Goal: Transaction & Acquisition: Book appointment/travel/reservation

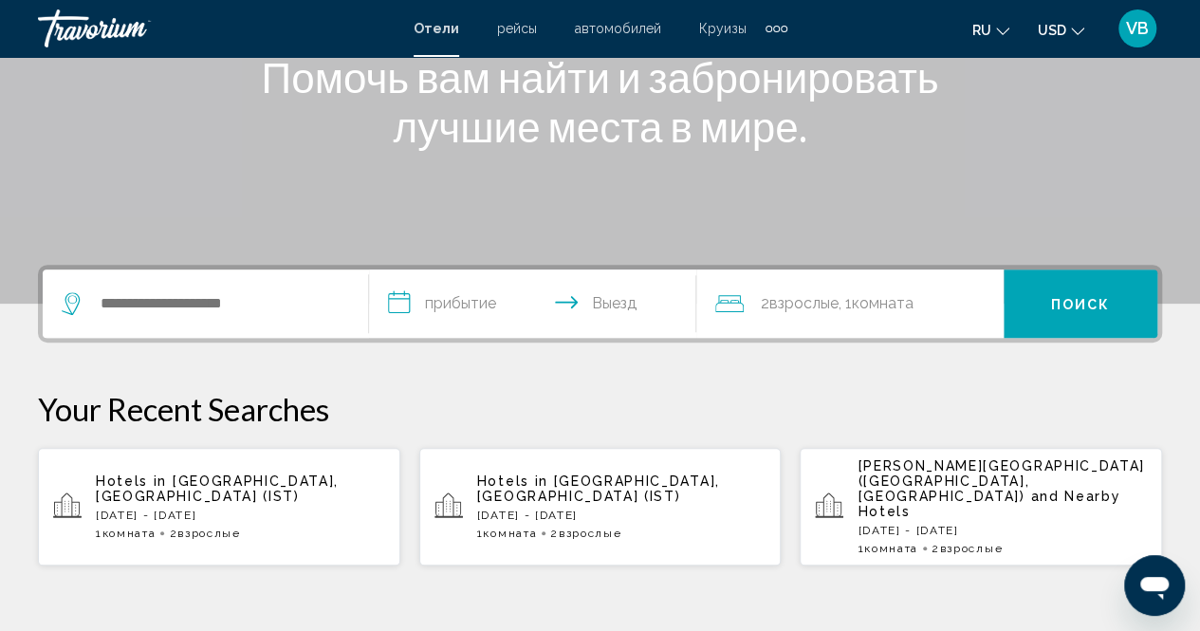
scroll to position [304, 0]
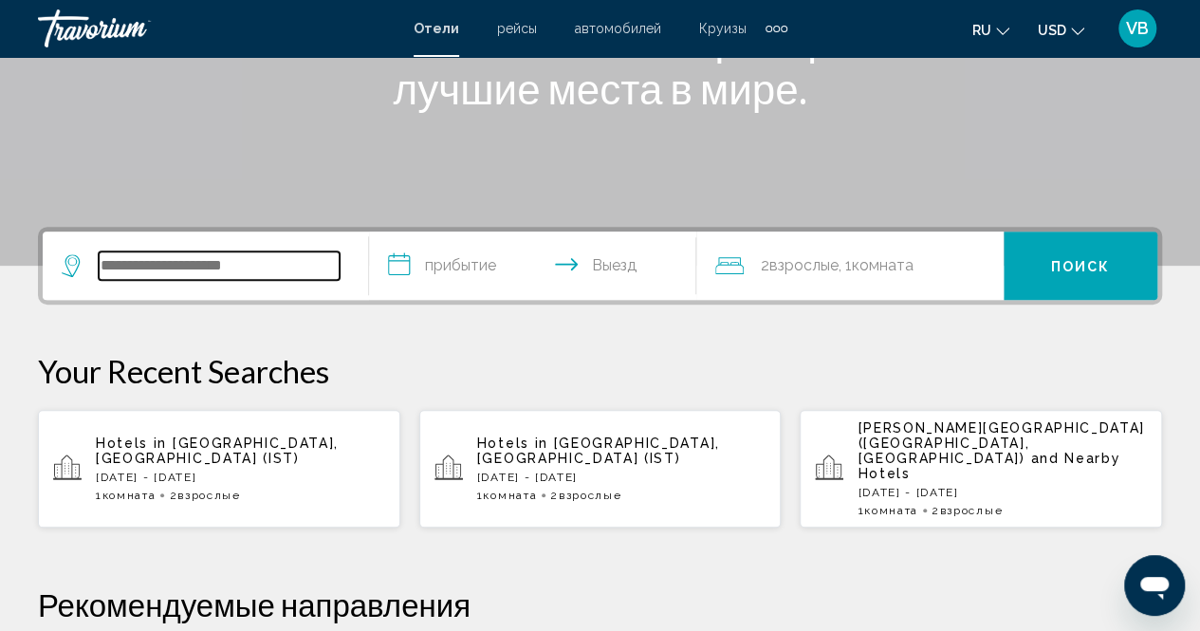
click at [131, 271] on input "Search widget" at bounding box center [219, 265] width 241 height 28
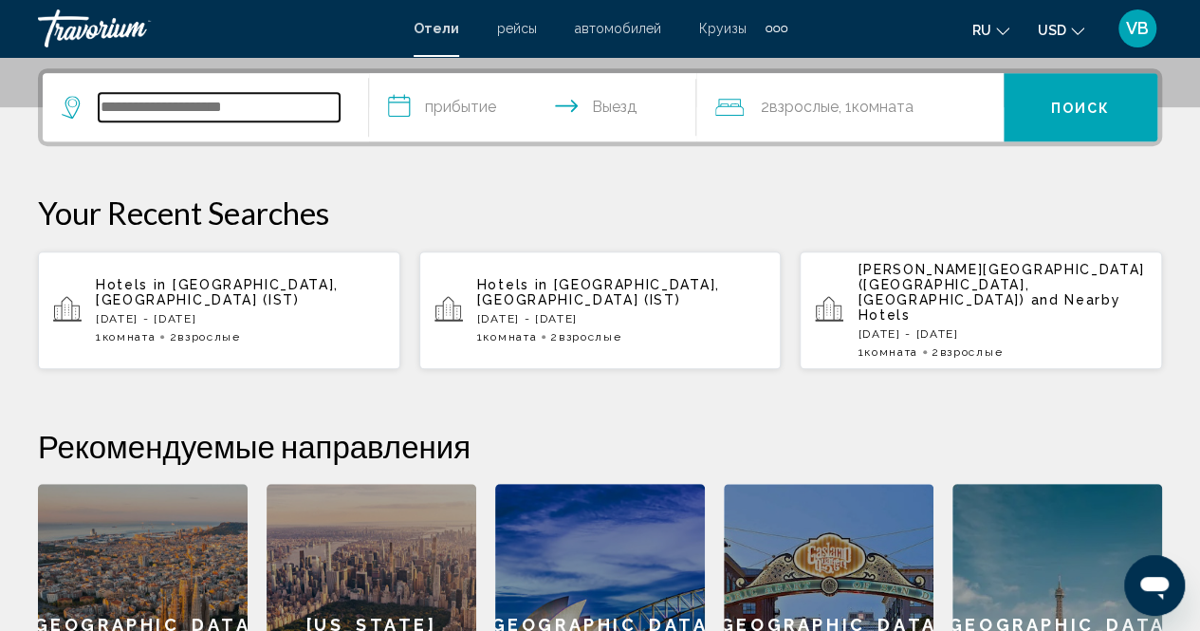
scroll to position [469, 0]
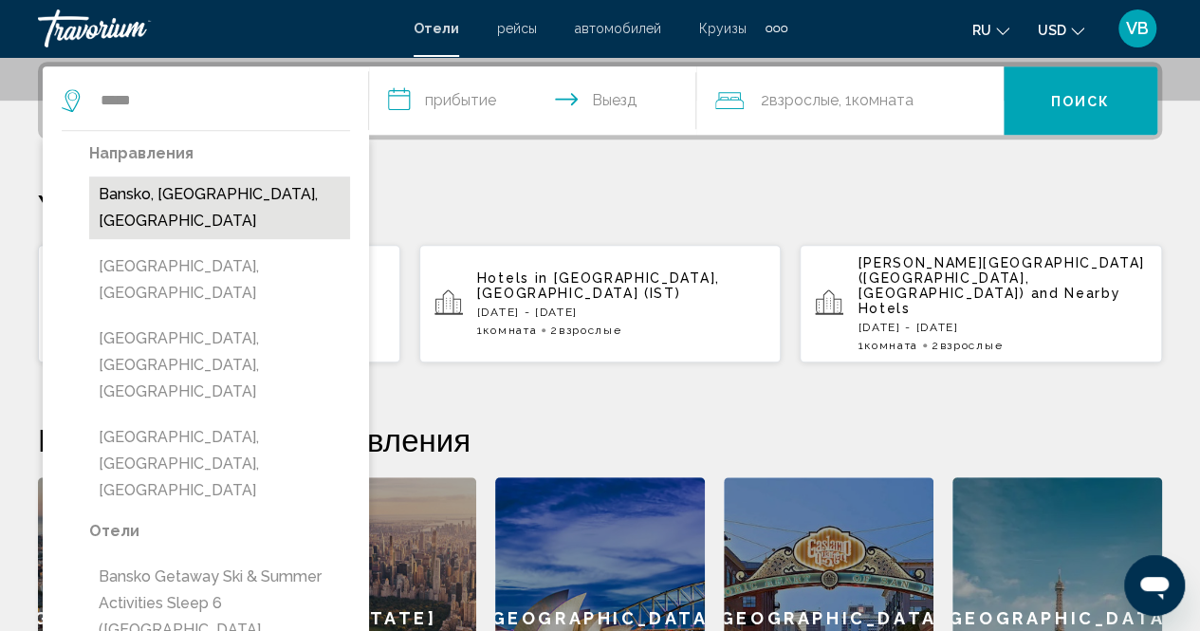
click at [163, 191] on button "Bansko, [GEOGRAPHIC_DATA], [GEOGRAPHIC_DATA]" at bounding box center [219, 207] width 261 height 63
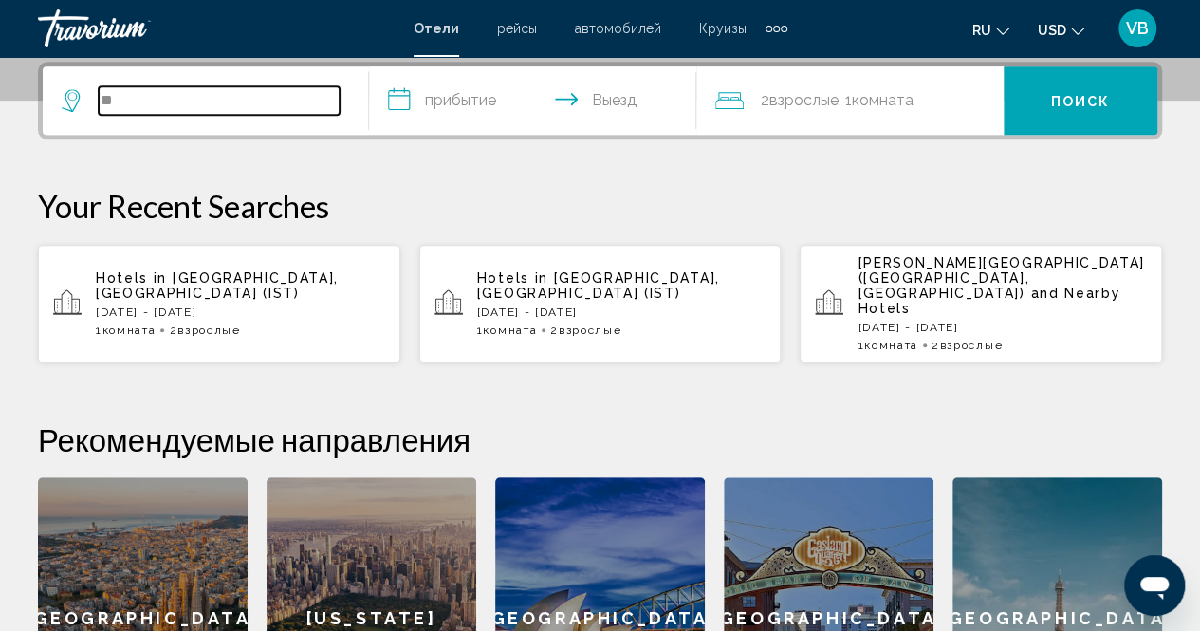
type input "*"
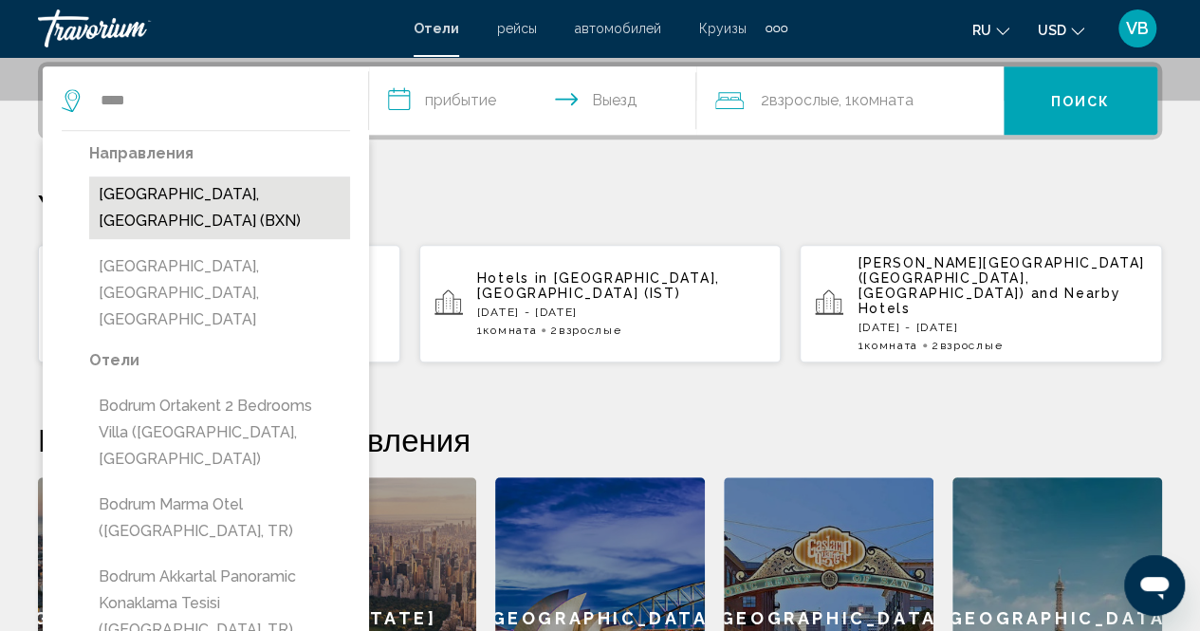
click at [219, 189] on button "[GEOGRAPHIC_DATA], [GEOGRAPHIC_DATA] (BXN)" at bounding box center [219, 207] width 261 height 63
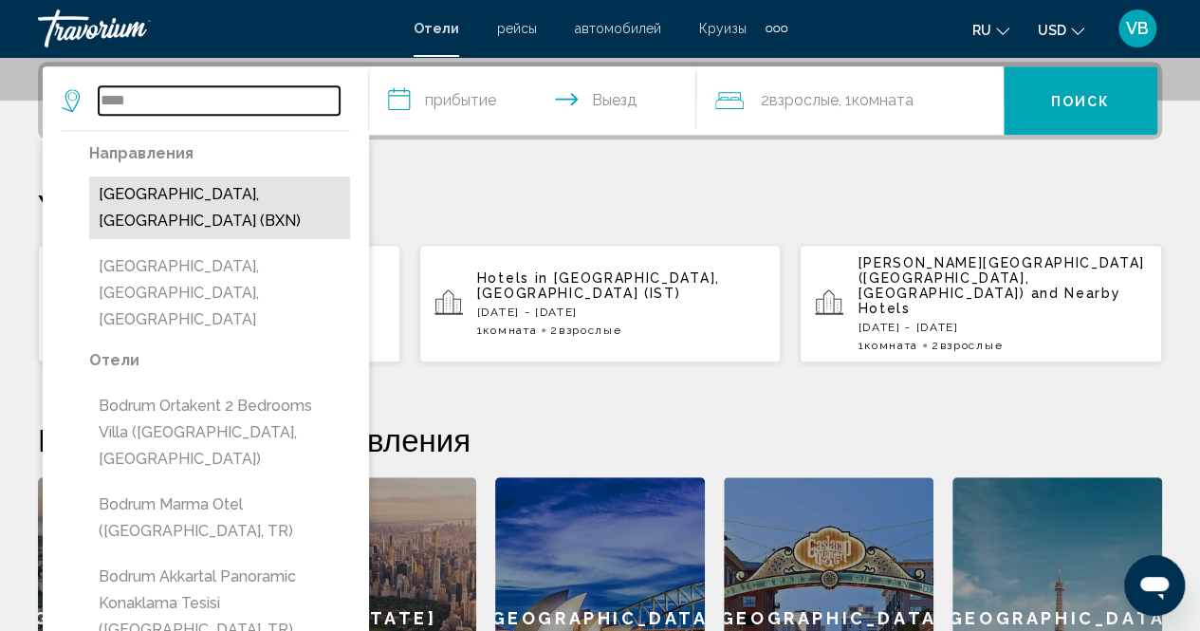
type input "**********"
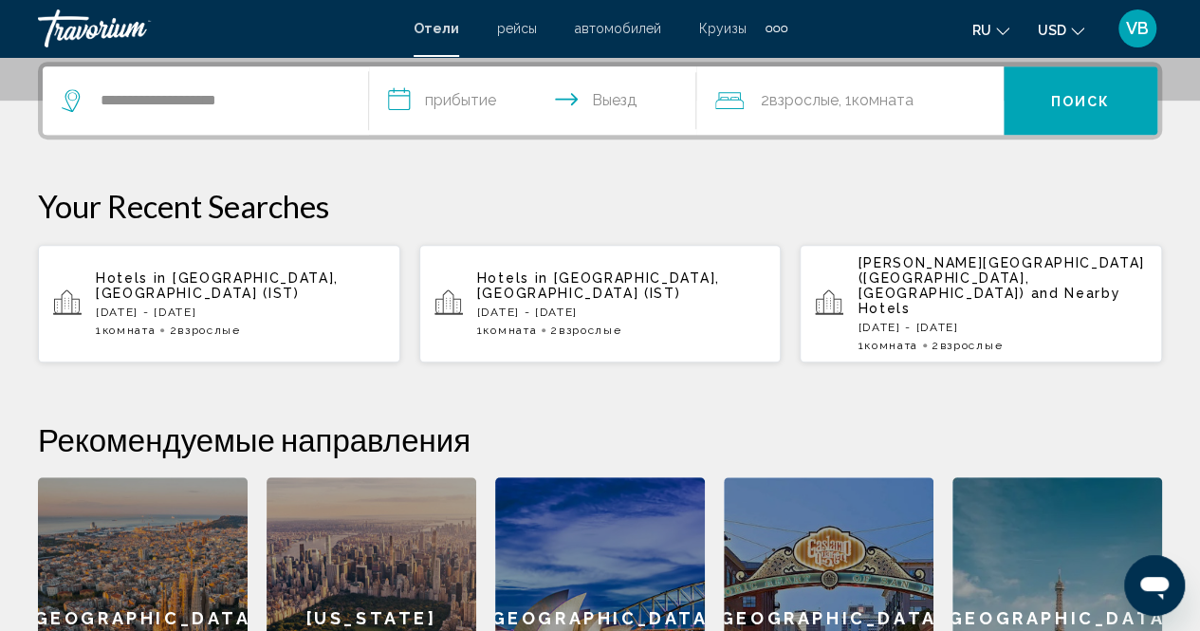
click at [437, 98] on input "**********" at bounding box center [536, 103] width 334 height 74
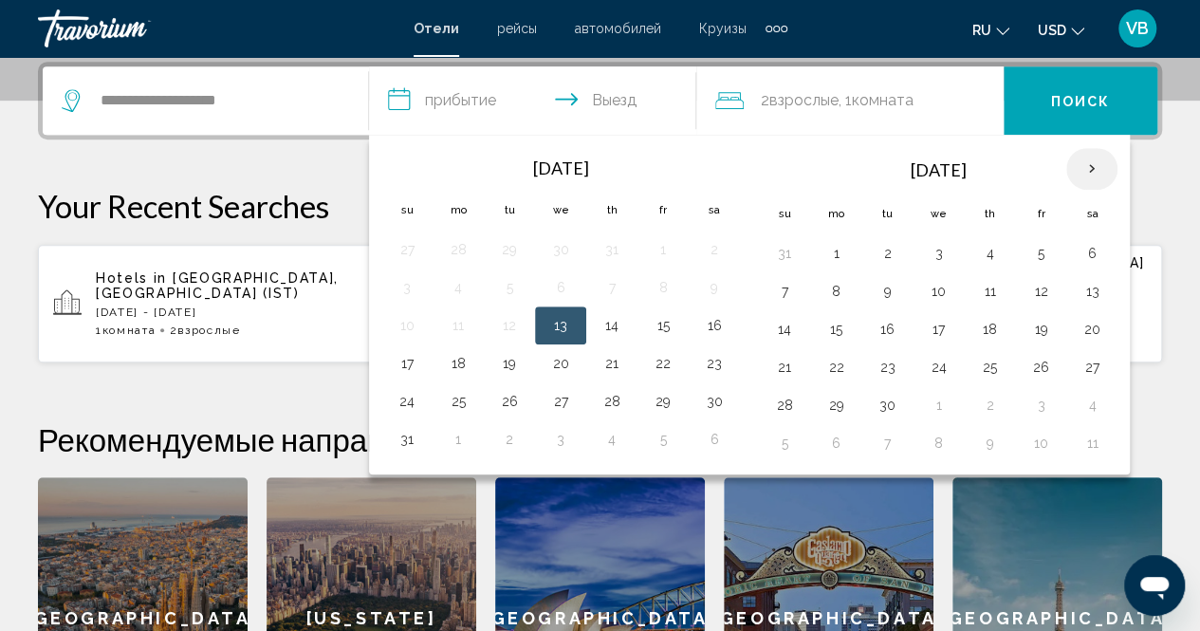
click at [1075, 170] on th "Next month" at bounding box center [1091, 169] width 51 height 42
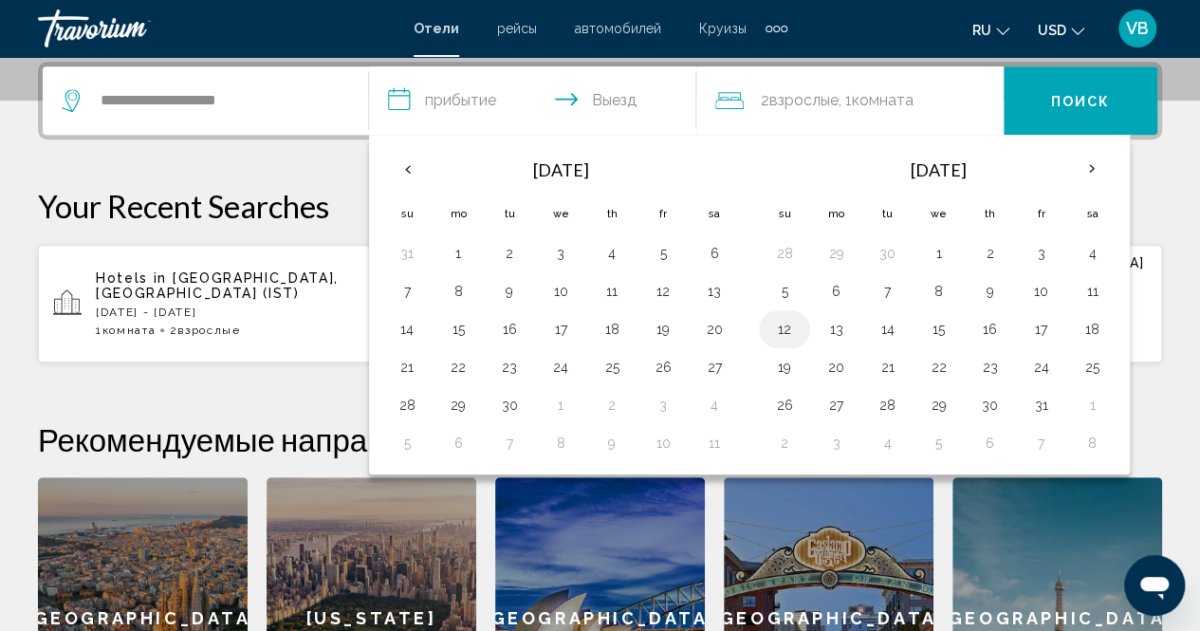
click at [776, 324] on button "12" at bounding box center [784, 329] width 30 height 27
click at [942, 331] on button "15" at bounding box center [938, 329] width 30 height 27
type input "**********"
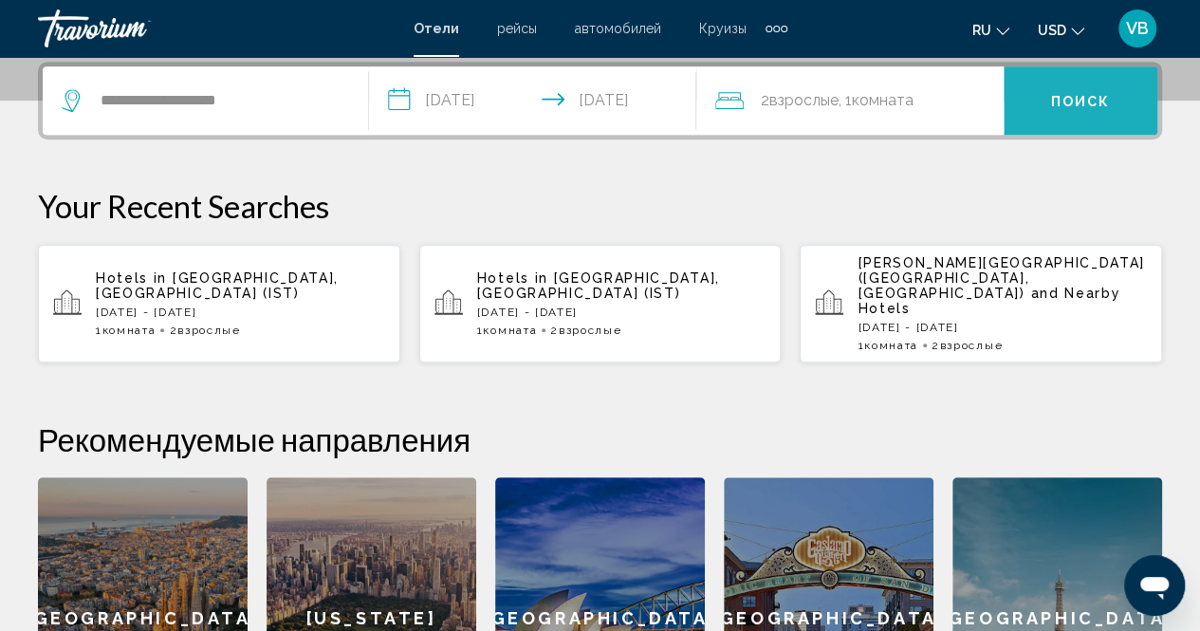
click at [1097, 98] on span "Поиск" at bounding box center [1081, 101] width 60 height 15
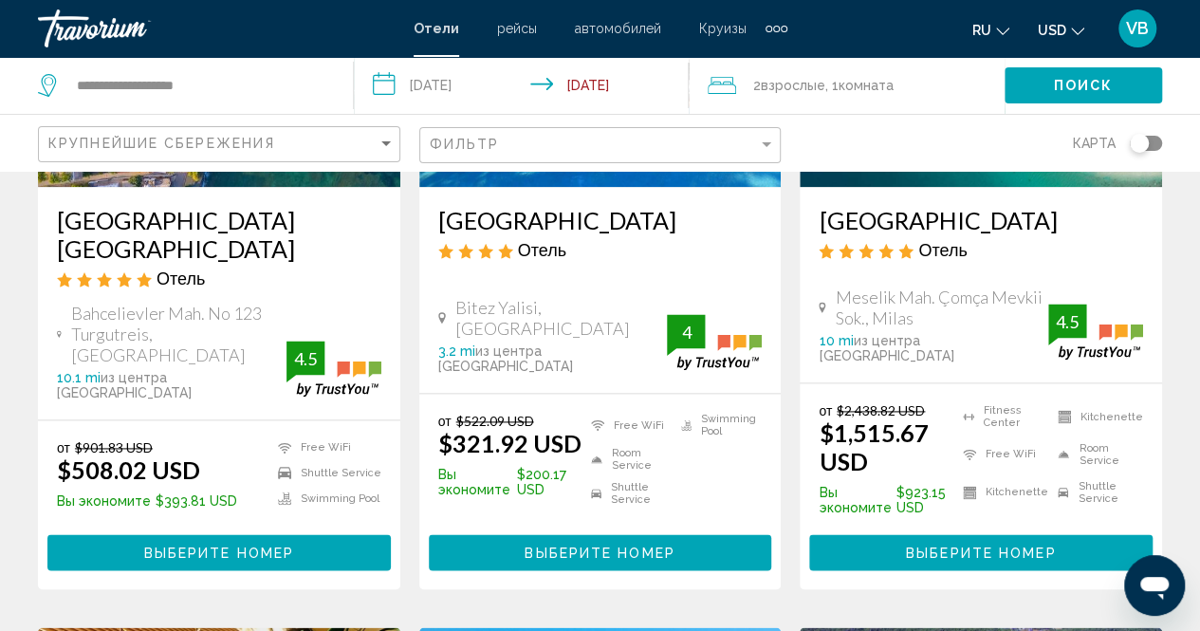
scroll to position [1101, 0]
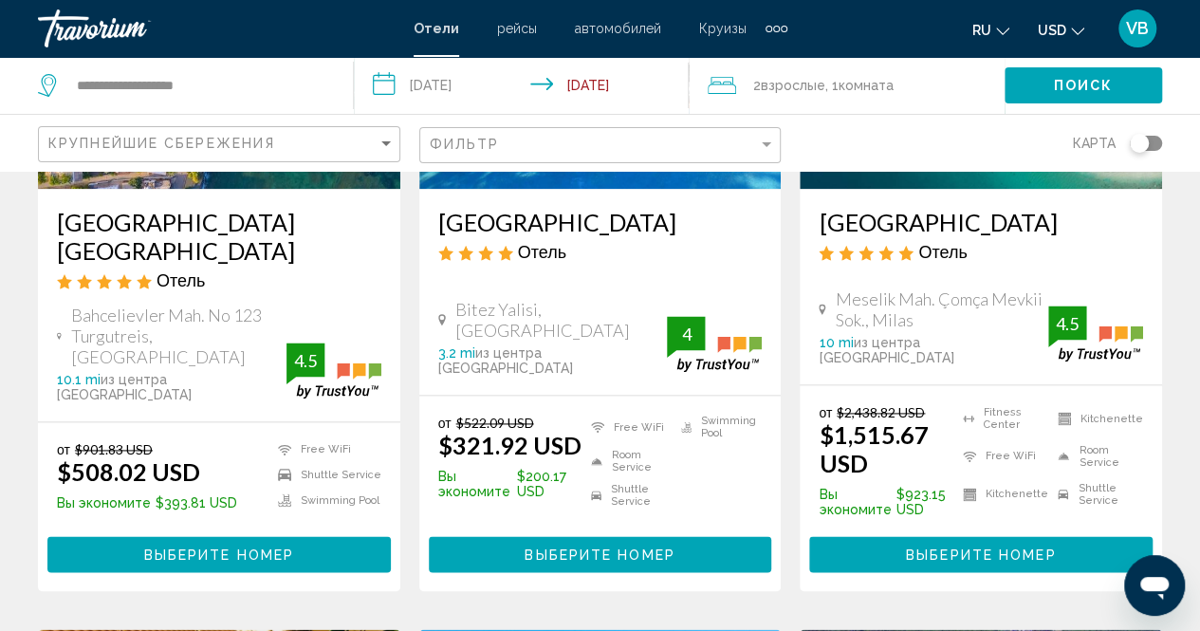
click at [156, 208] on h3 "[GEOGRAPHIC_DATA] [GEOGRAPHIC_DATA]" at bounding box center [219, 236] width 324 height 57
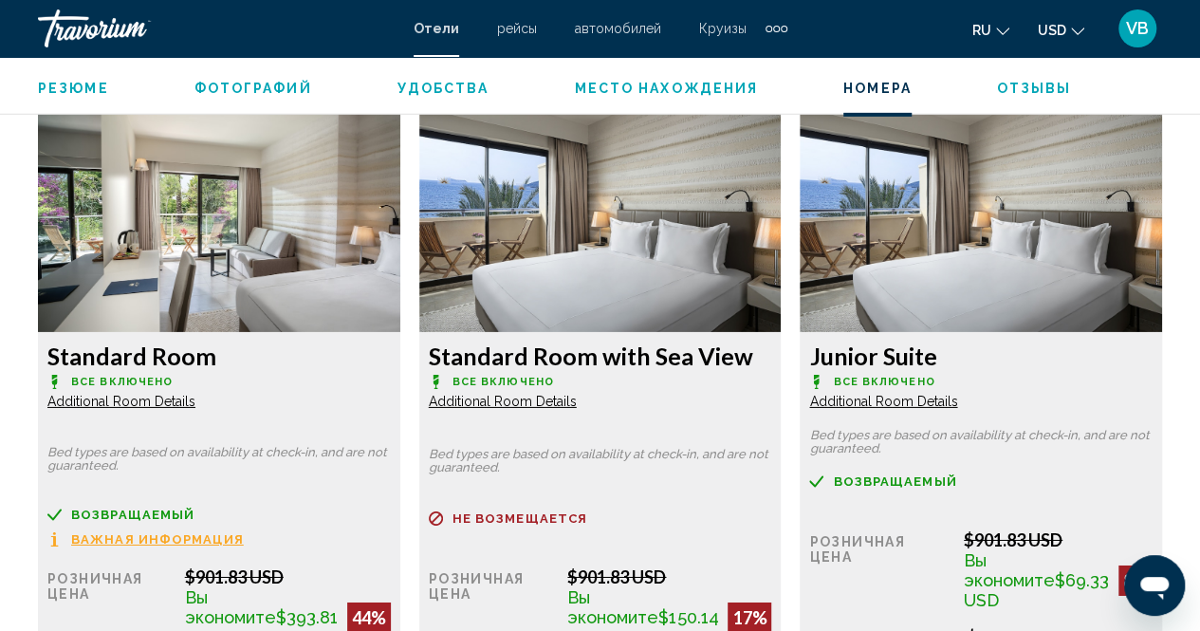
scroll to position [2962, 0]
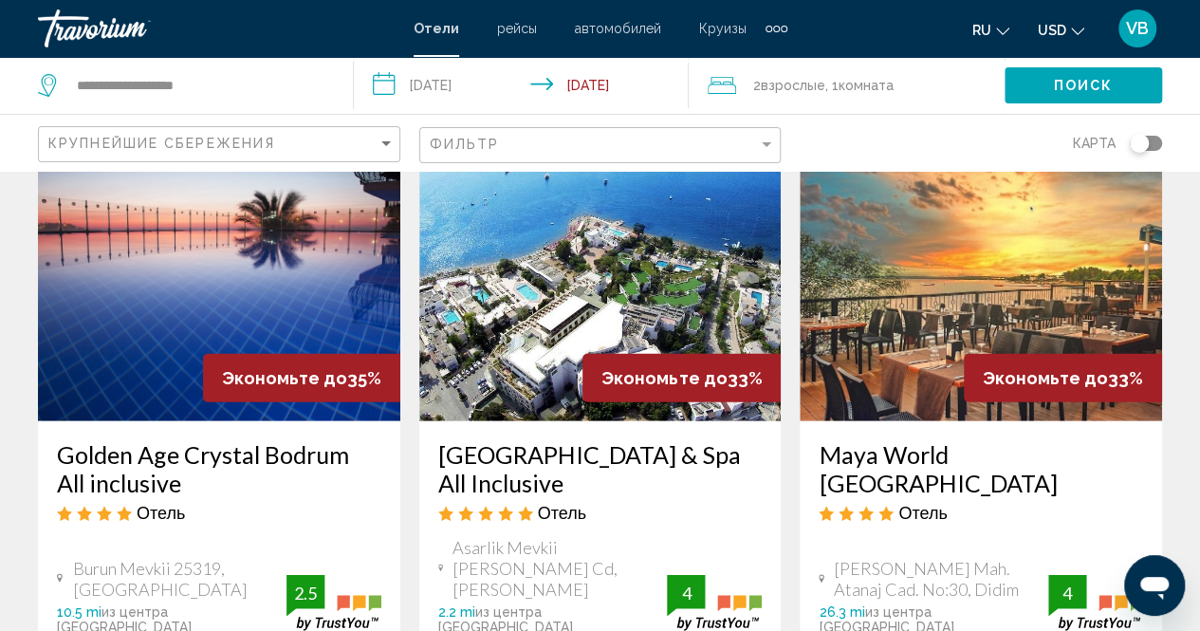
scroll to position [2391, 0]
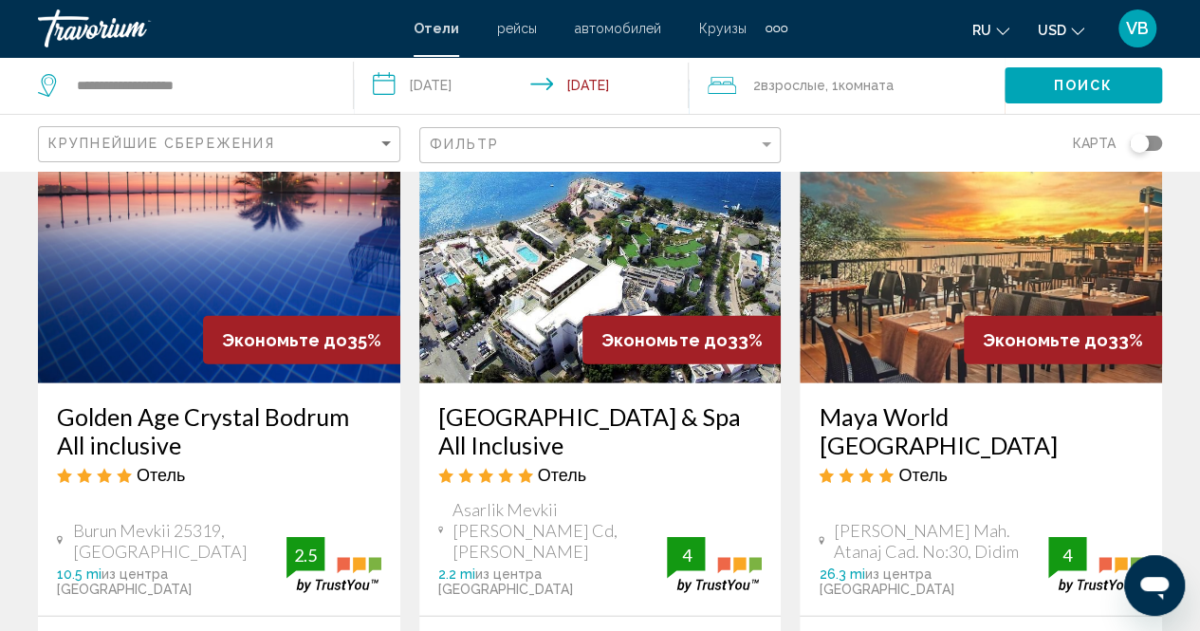
click at [491, 204] on img "Main content" at bounding box center [600, 232] width 362 height 304
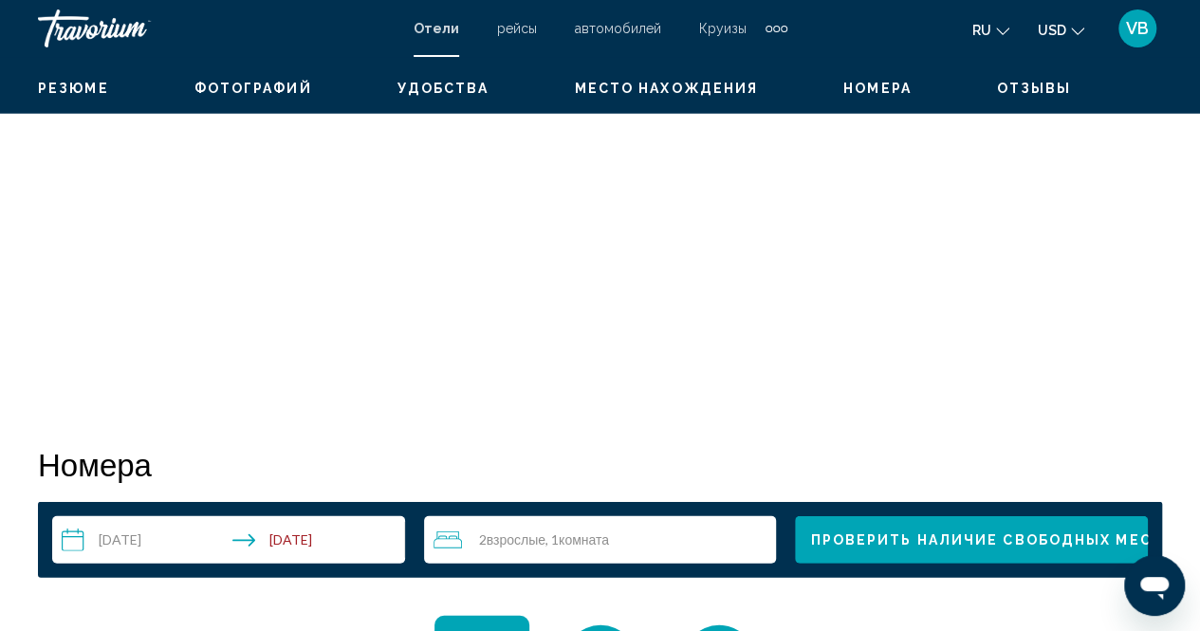
scroll to position [192, 0]
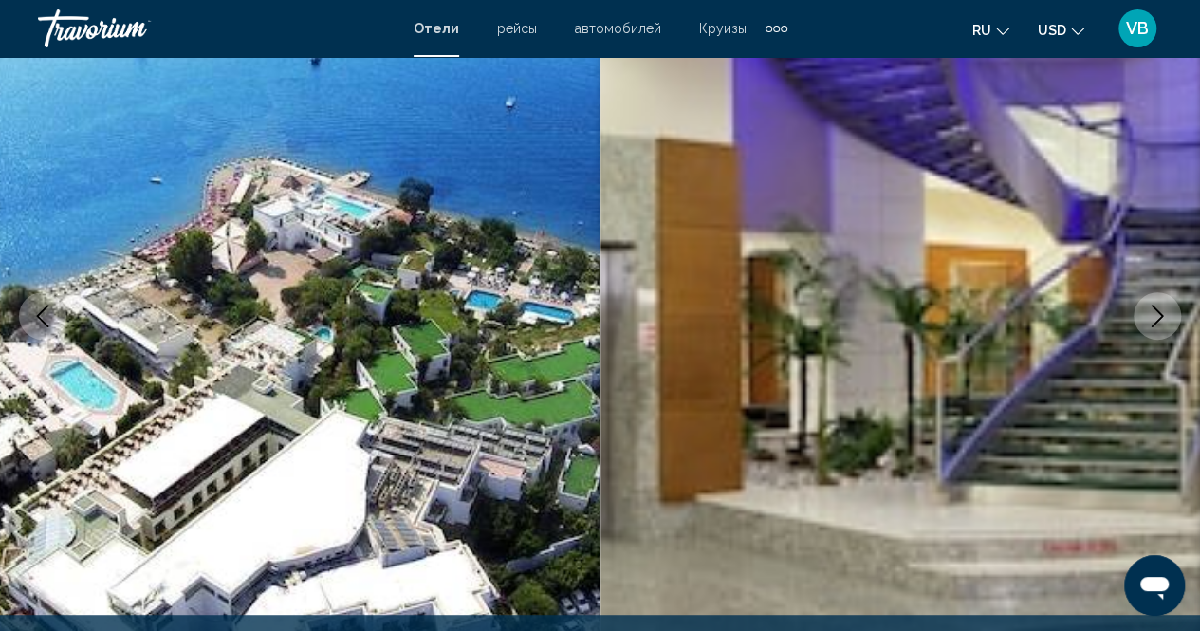
click at [1147, 318] on icon "Next image" at bounding box center [1157, 316] width 23 height 23
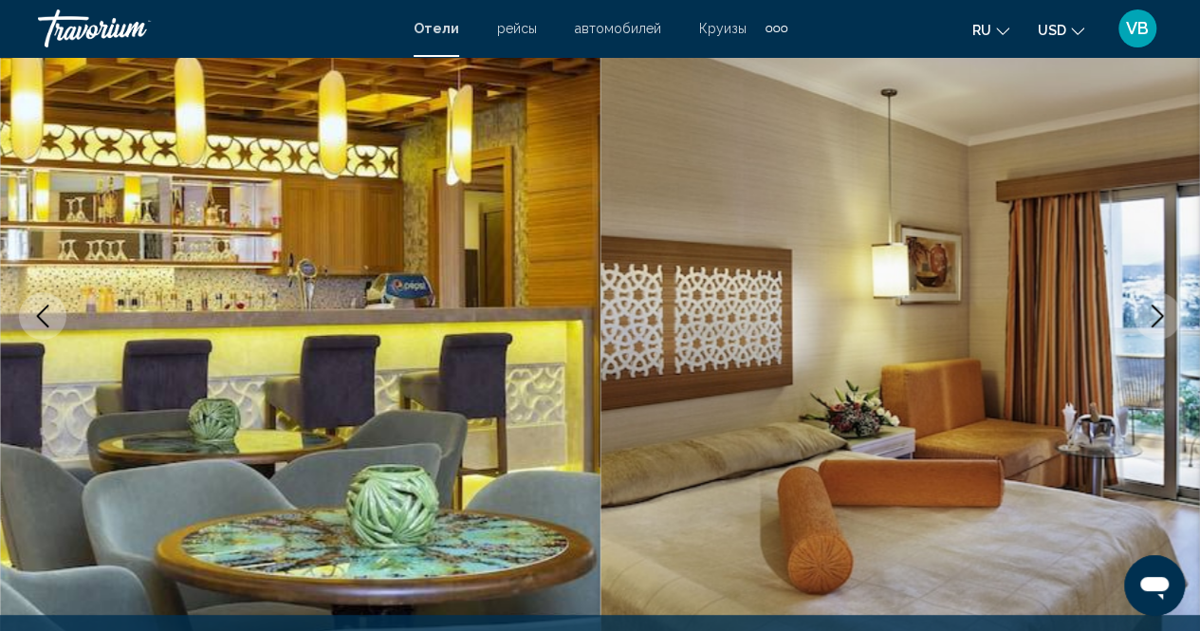
click at [1147, 318] on icon "Next image" at bounding box center [1157, 316] width 23 height 23
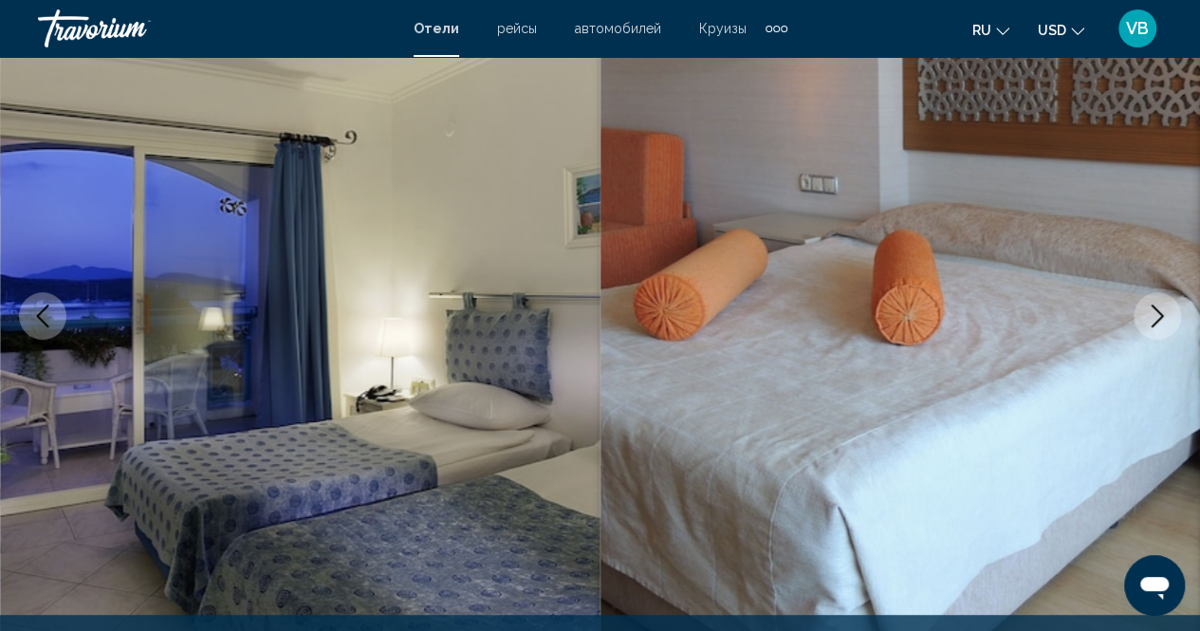
click at [1147, 318] on icon "Next image" at bounding box center [1157, 316] width 23 height 23
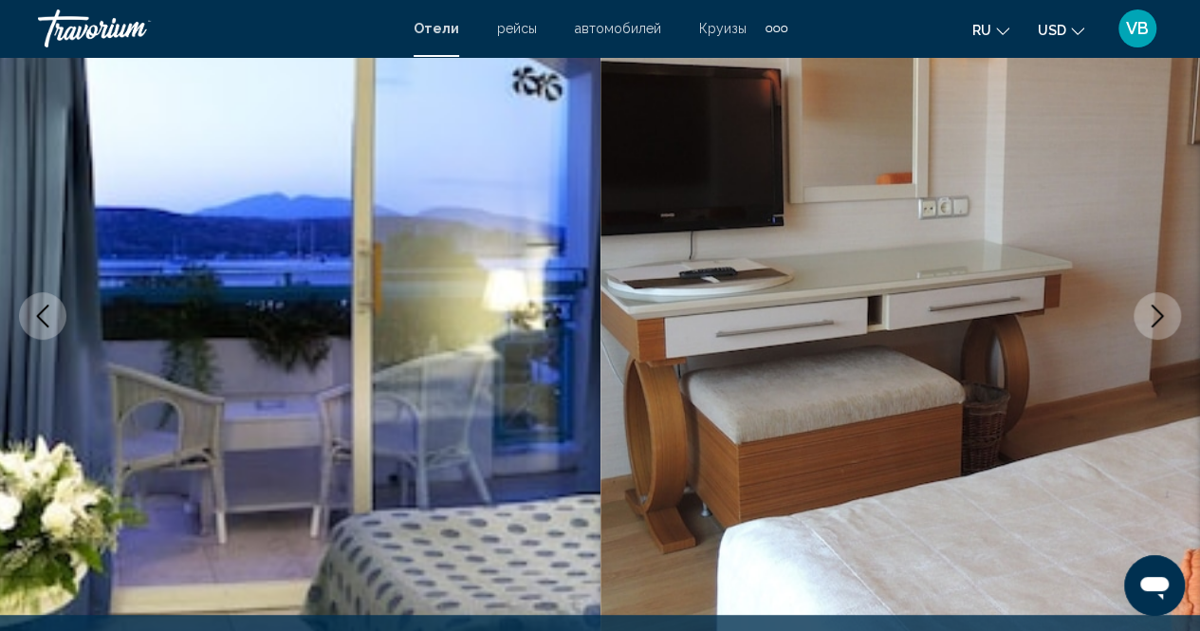
click at [1147, 318] on icon "Next image" at bounding box center [1157, 316] width 23 height 23
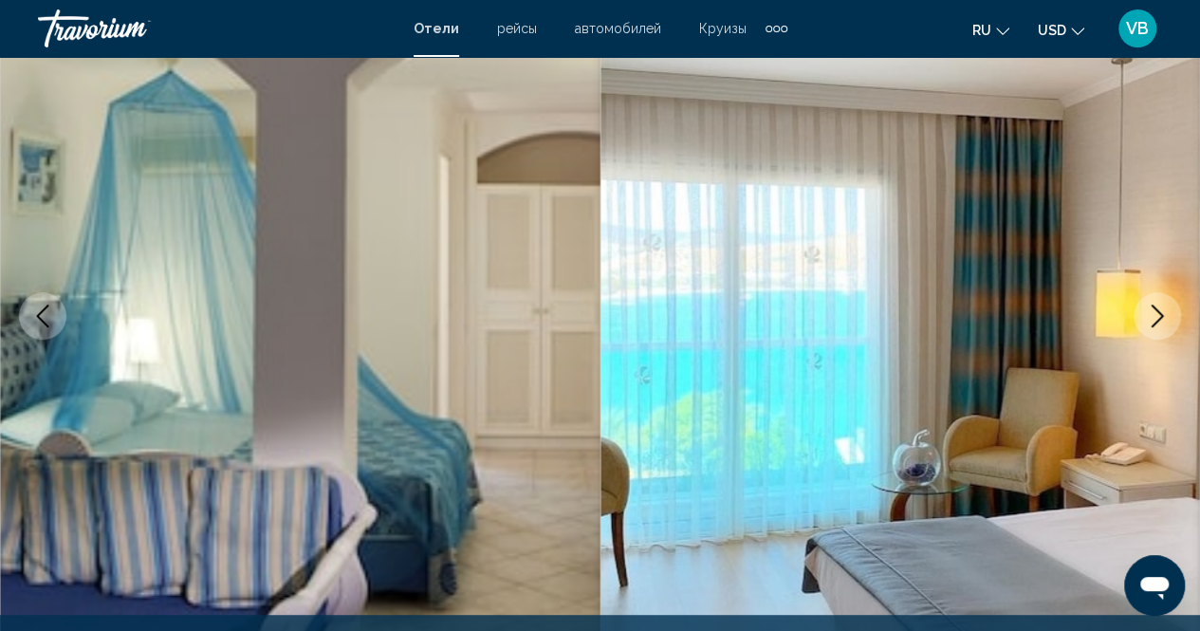
click at [1147, 318] on icon "Next image" at bounding box center [1157, 316] width 23 height 23
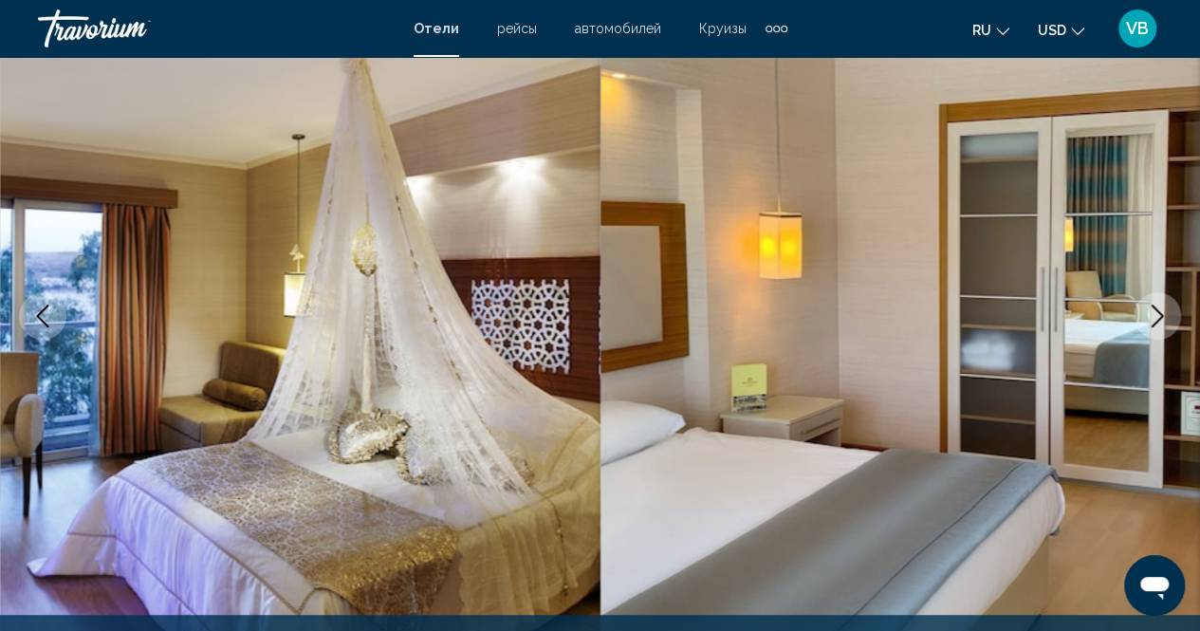
click at [1147, 318] on icon "Next image" at bounding box center [1157, 316] width 23 height 23
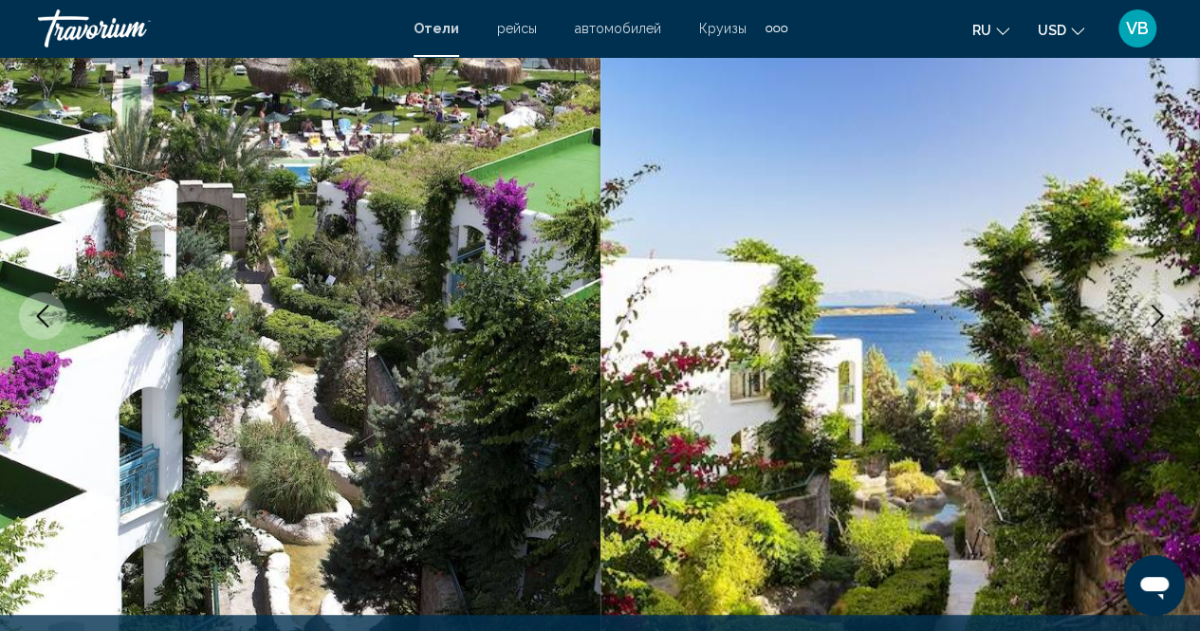
click at [1147, 318] on icon "Next image" at bounding box center [1157, 316] width 23 height 23
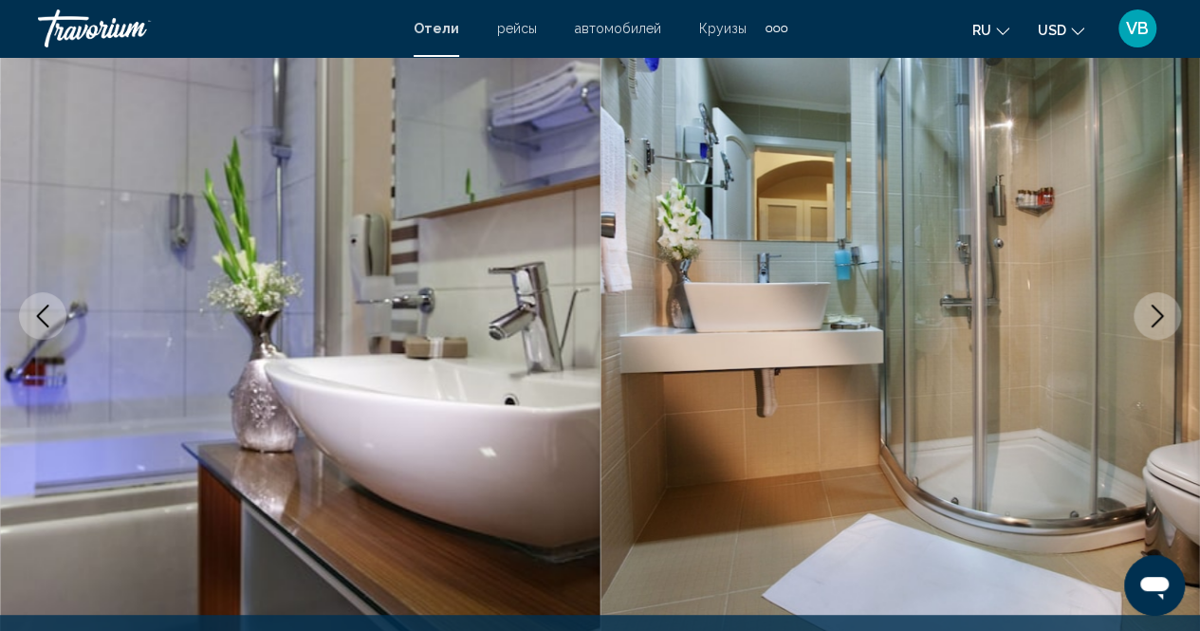
click at [1147, 318] on icon "Next image" at bounding box center [1157, 316] width 23 height 23
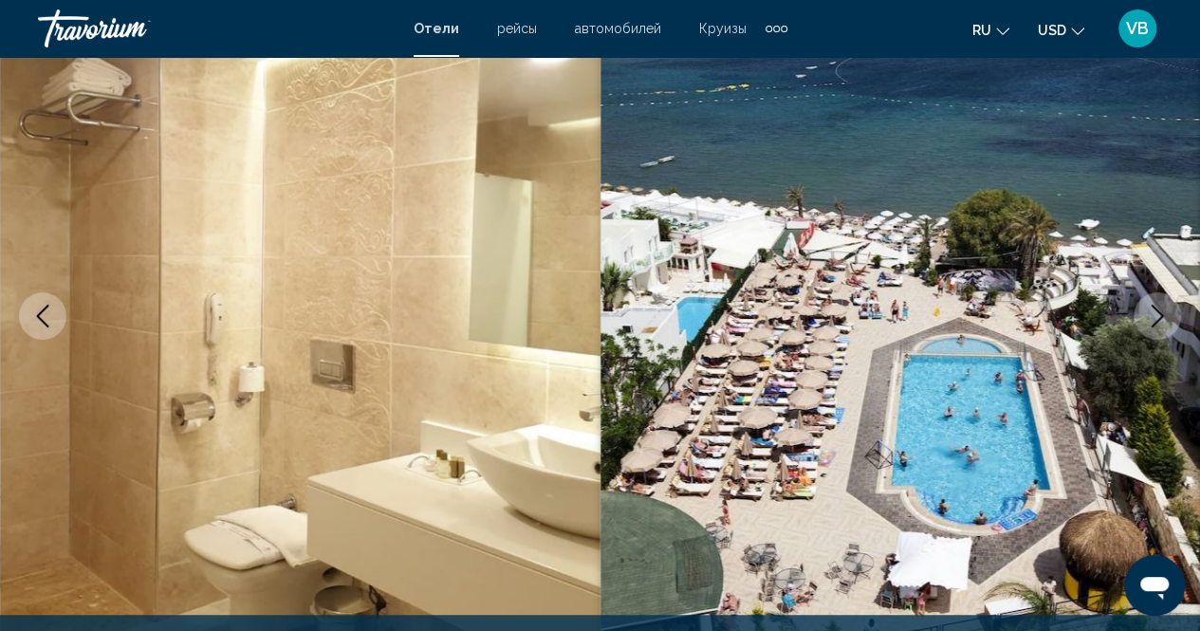
click at [1147, 318] on icon "Next image" at bounding box center [1157, 316] width 23 height 23
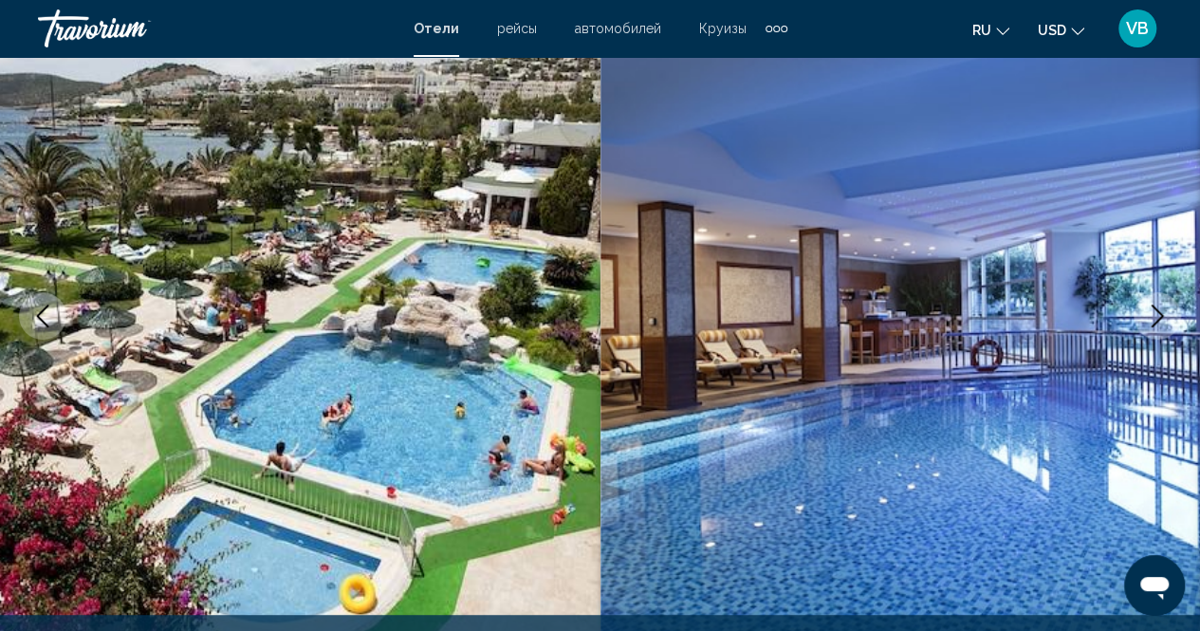
click at [1147, 318] on icon "Next image" at bounding box center [1157, 316] width 23 height 23
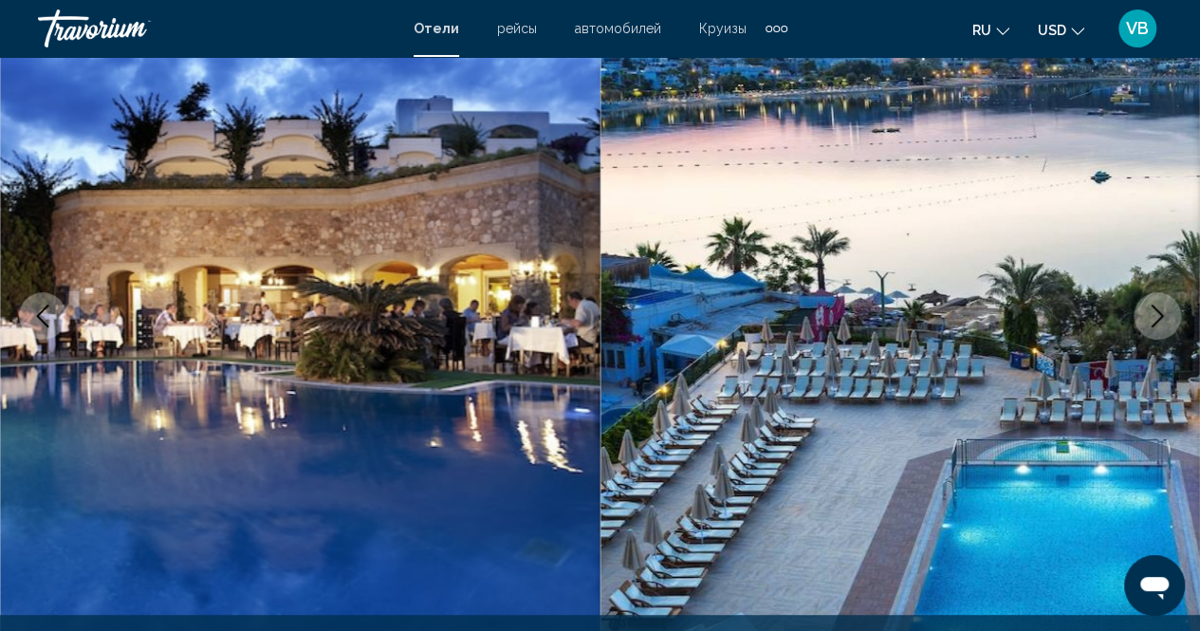
click at [1147, 318] on icon "Next image" at bounding box center [1157, 316] width 23 height 23
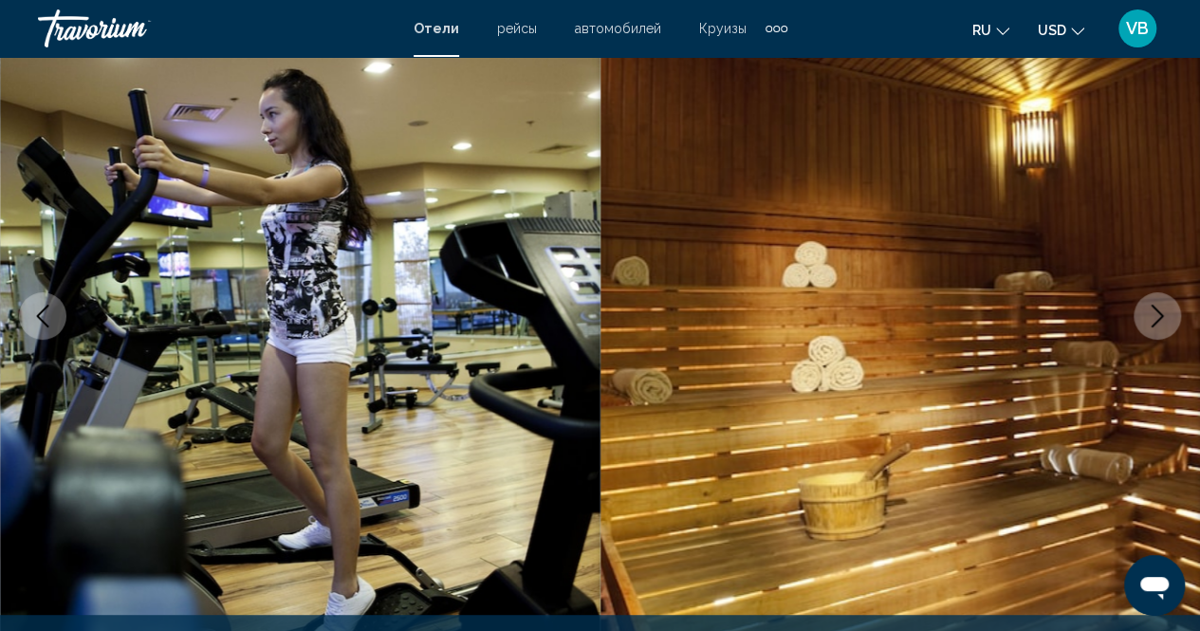
click at [1147, 318] on icon "Next image" at bounding box center [1157, 316] width 23 height 23
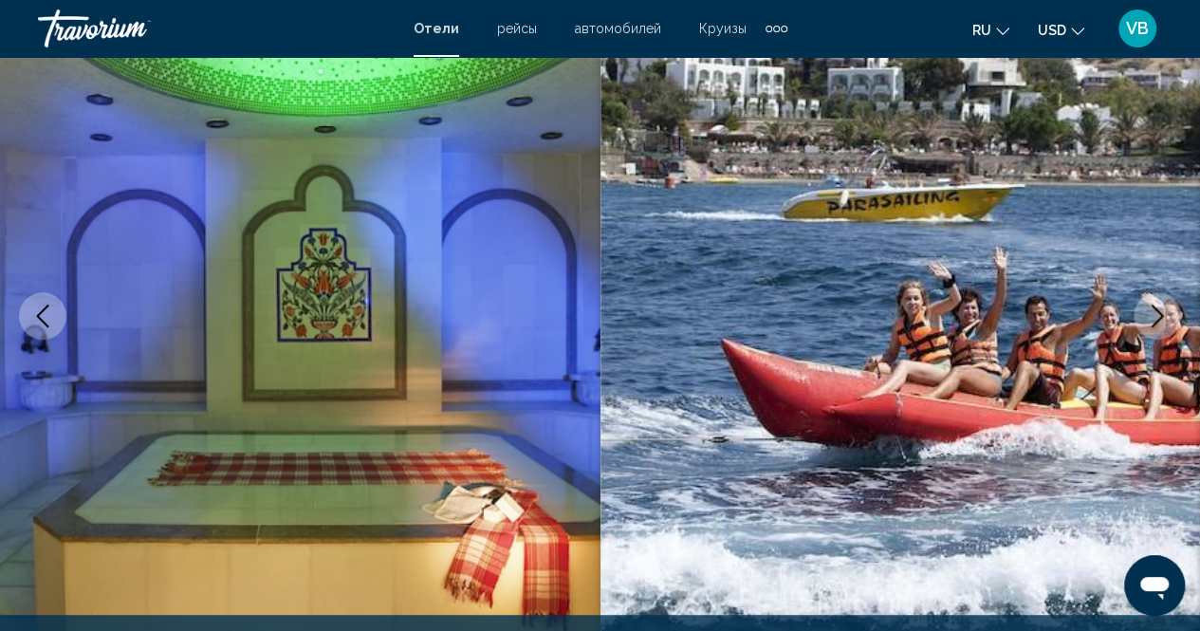
click at [1147, 318] on icon "Next image" at bounding box center [1157, 316] width 23 height 23
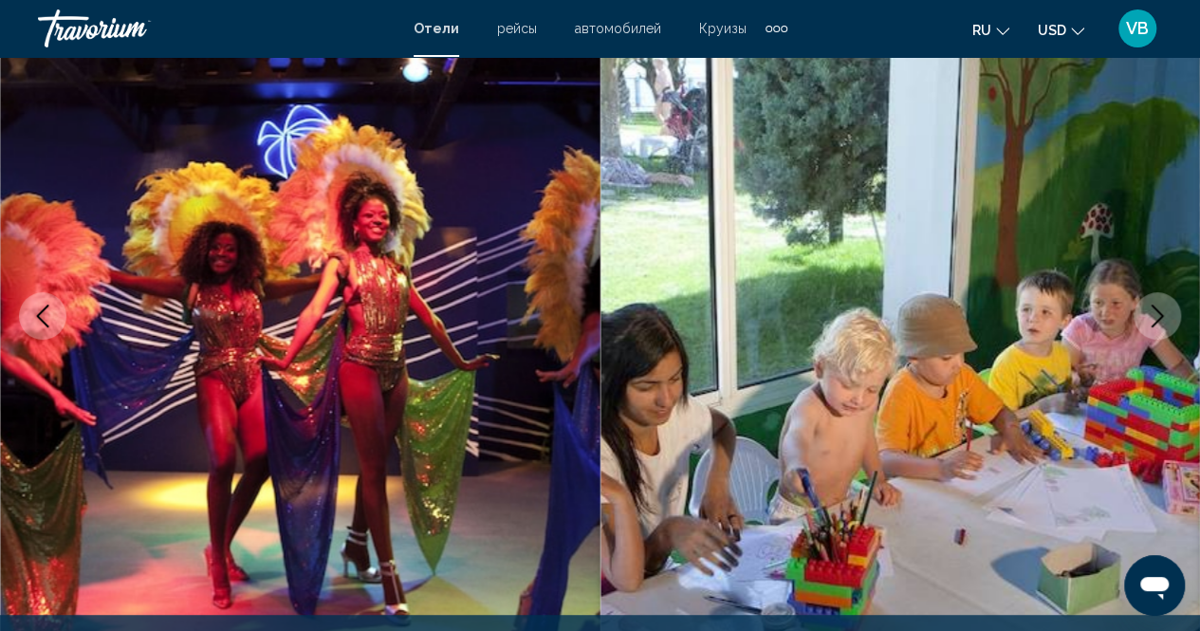
click at [1147, 318] on icon "Next image" at bounding box center [1157, 316] width 23 height 23
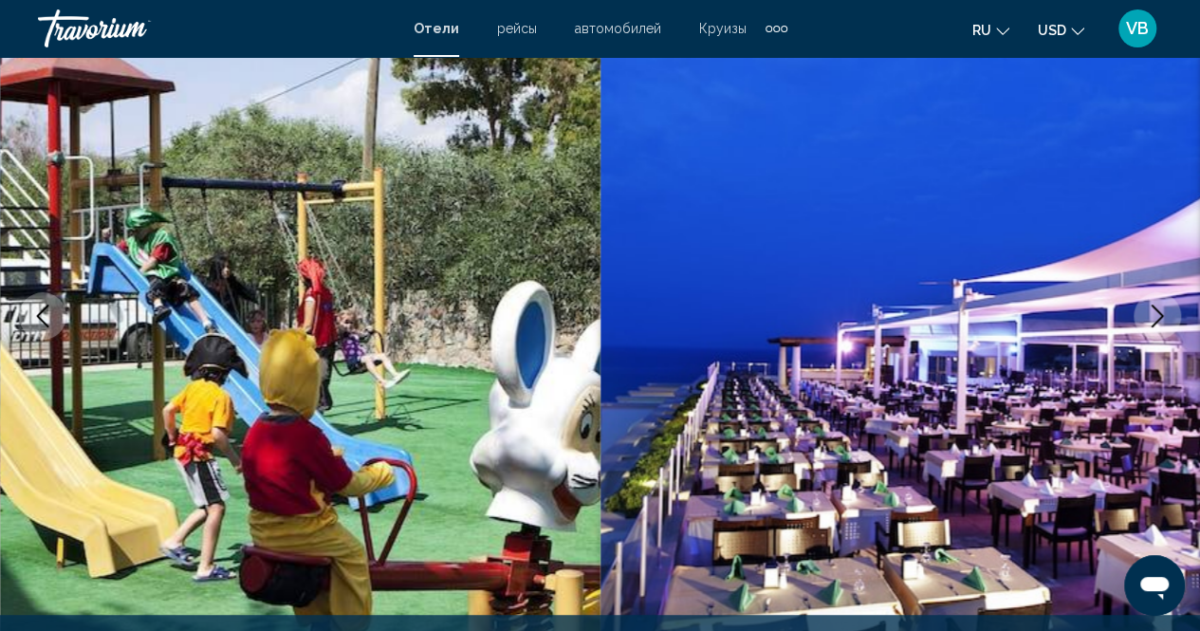
click at [1147, 318] on icon "Next image" at bounding box center [1157, 316] width 23 height 23
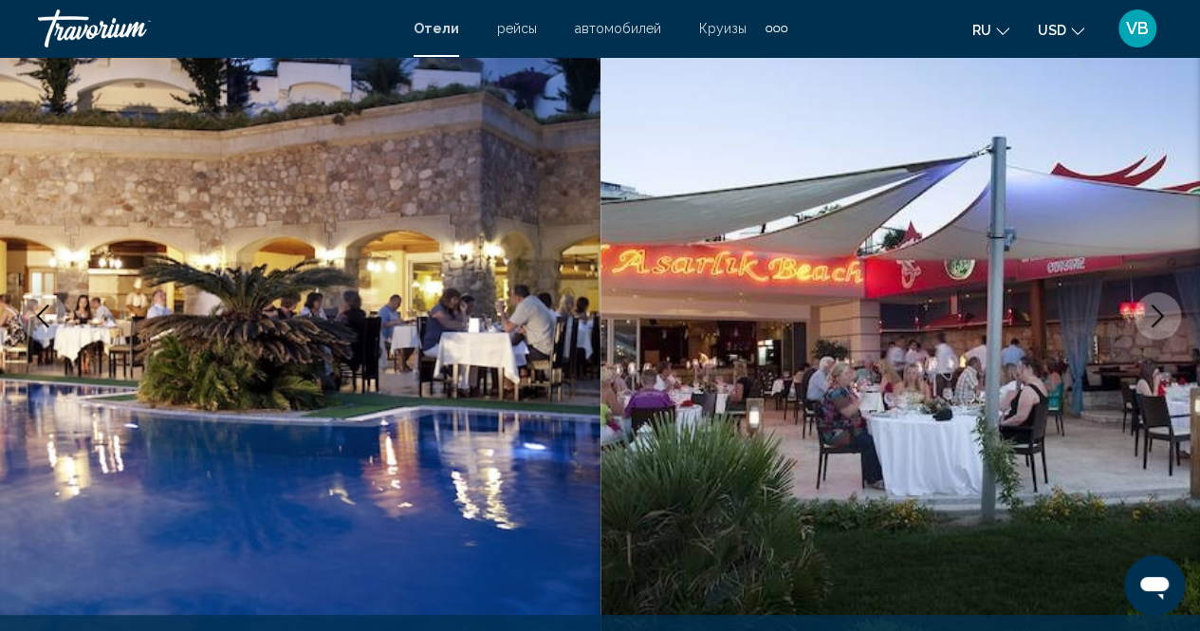
click at [1147, 318] on icon "Next image" at bounding box center [1157, 316] width 23 height 23
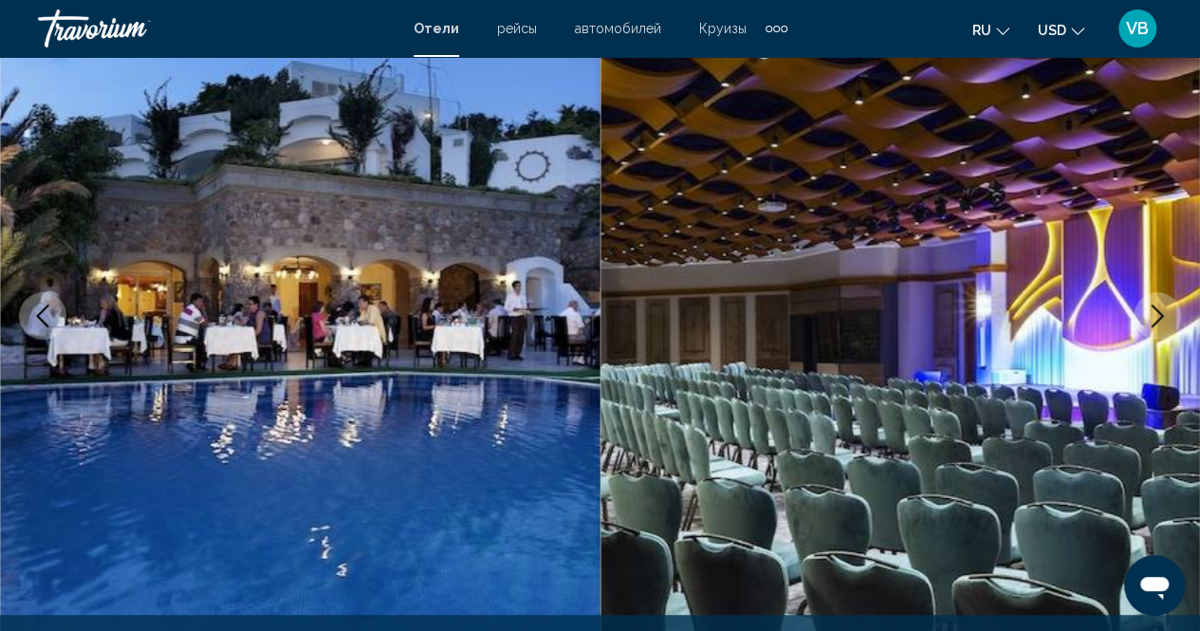
click at [1147, 318] on icon "Next image" at bounding box center [1157, 316] width 23 height 23
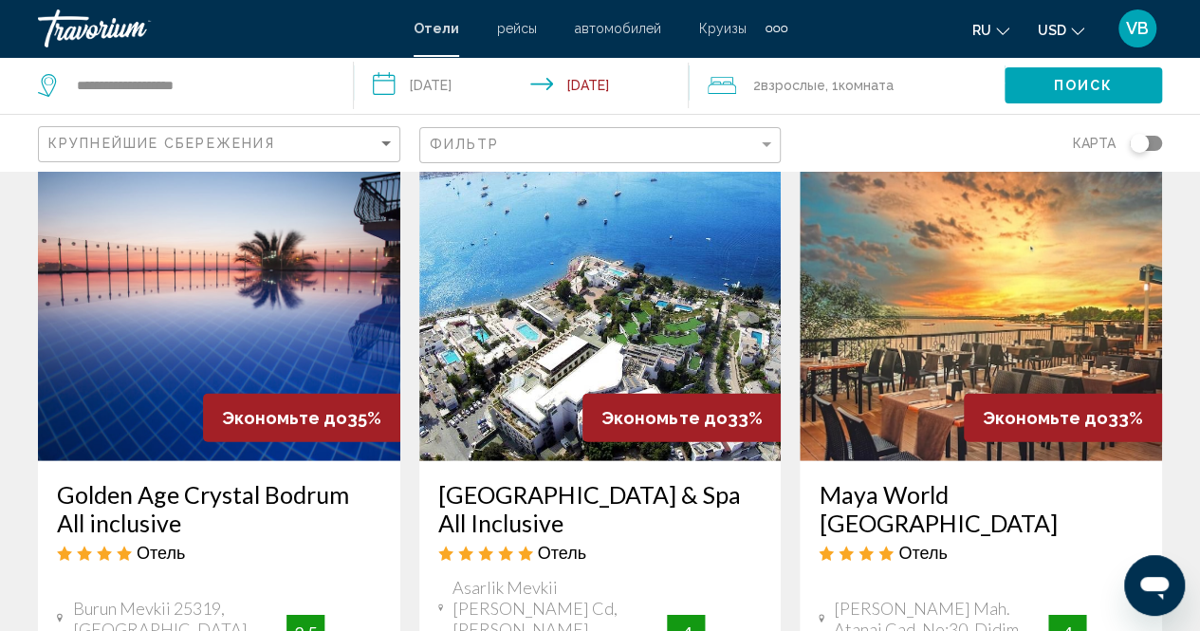
scroll to position [2315, 0]
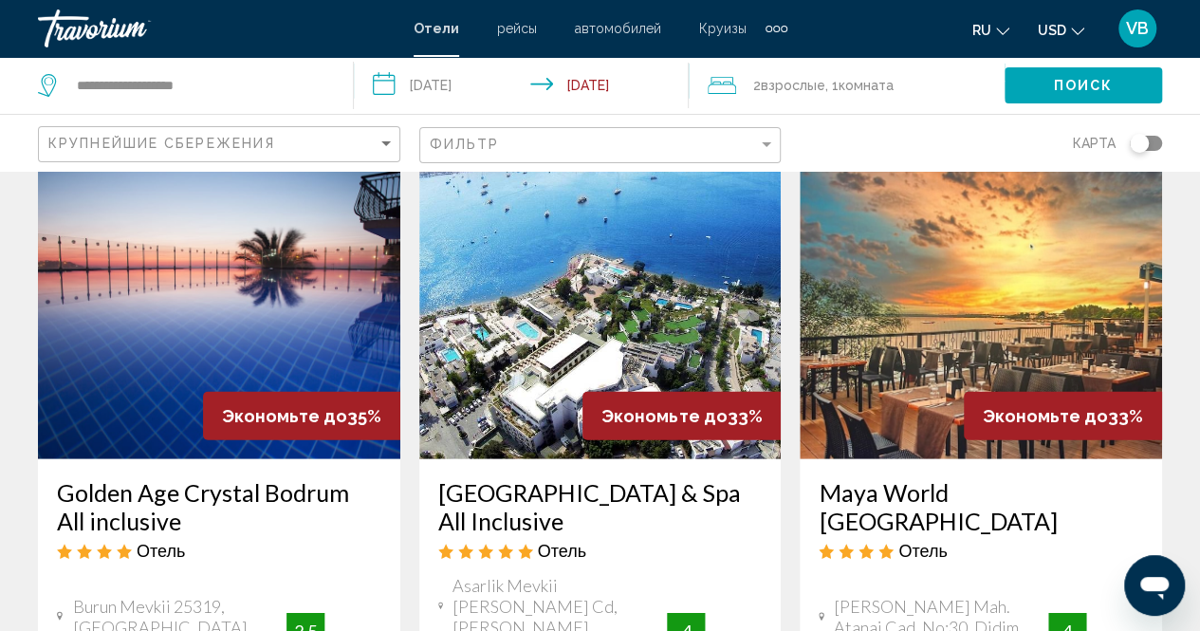
click at [917, 141] on div "карта" at bounding box center [981, 143] width 362 height 56
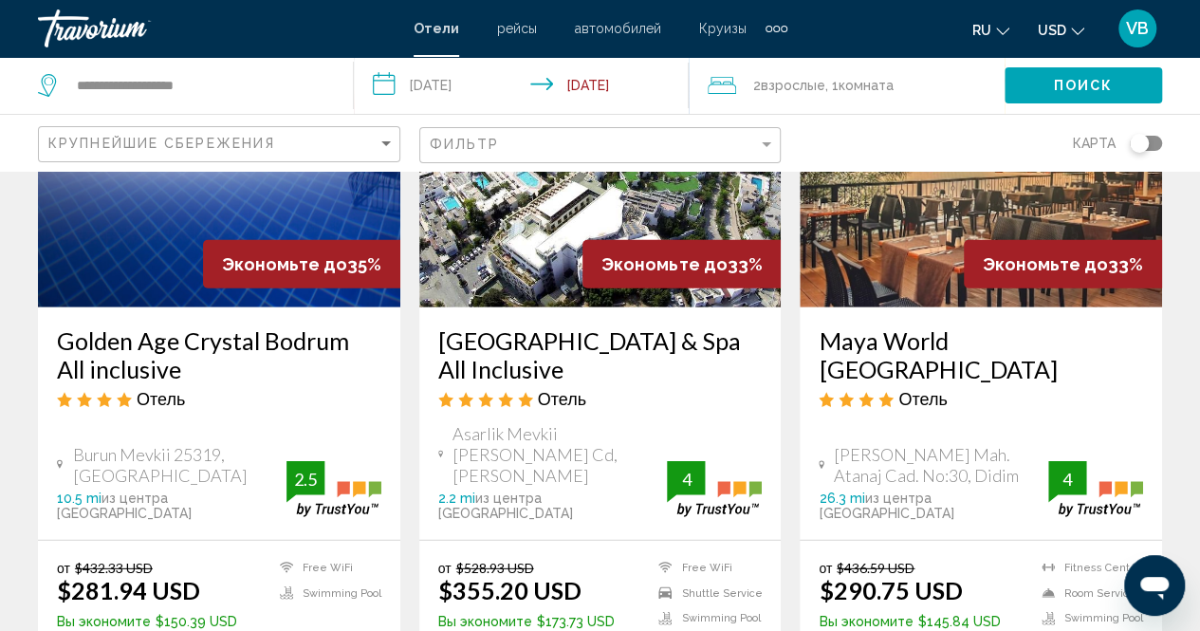
scroll to position [2505, 0]
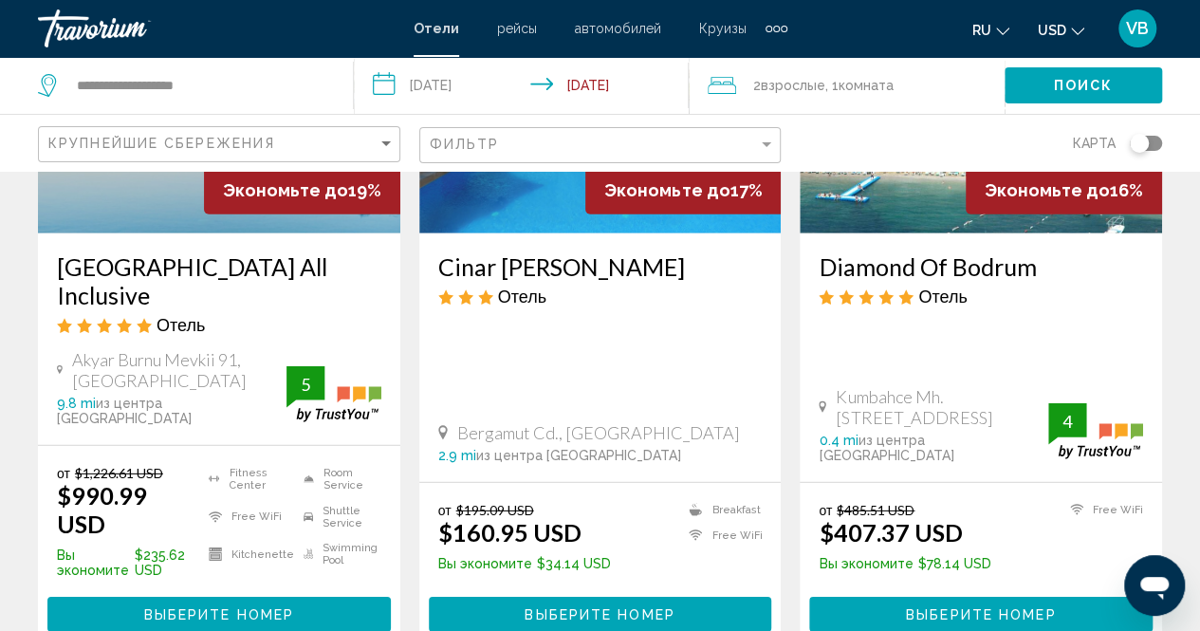
scroll to position [2657, 0]
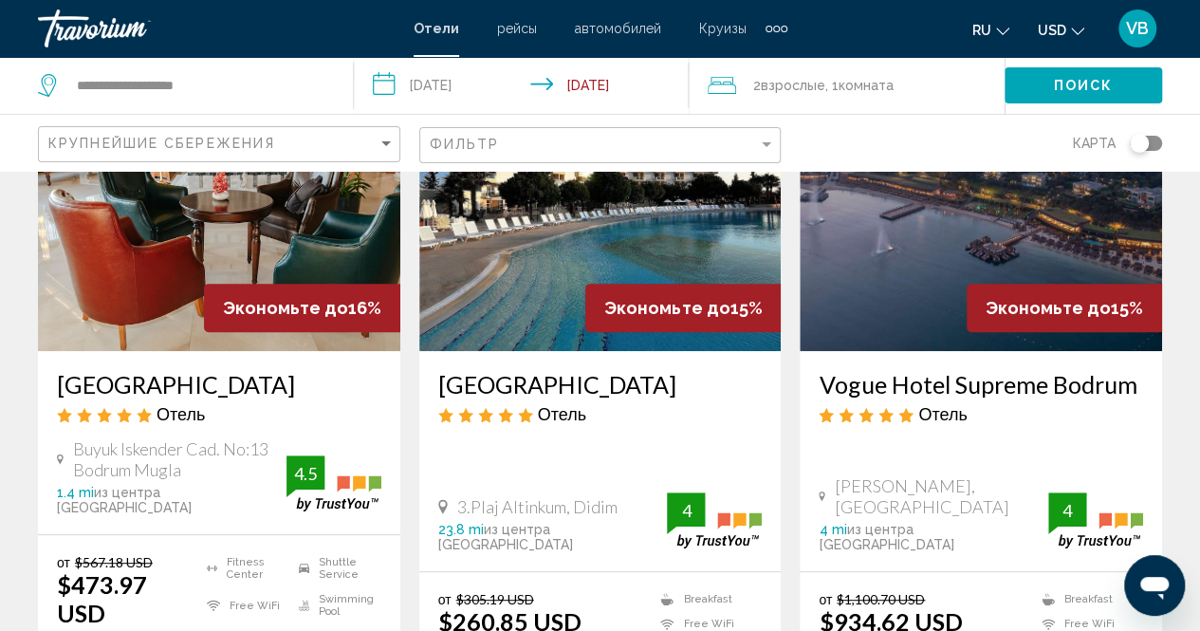
scroll to position [228, 0]
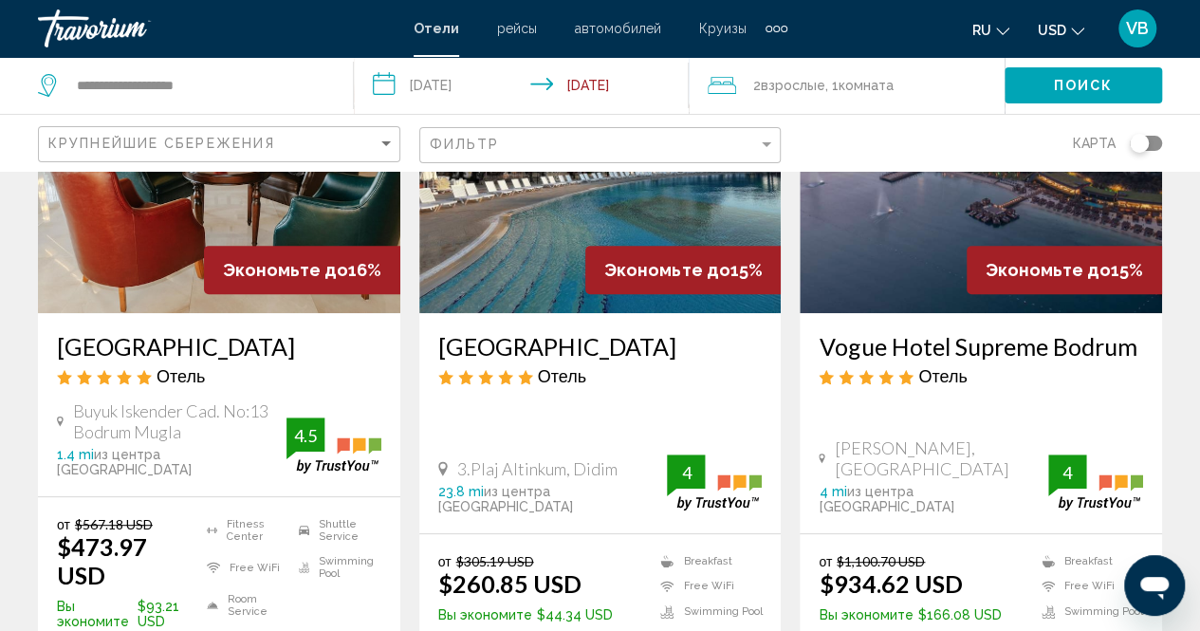
click at [452, 81] on input "**********" at bounding box center [525, 88] width 343 height 63
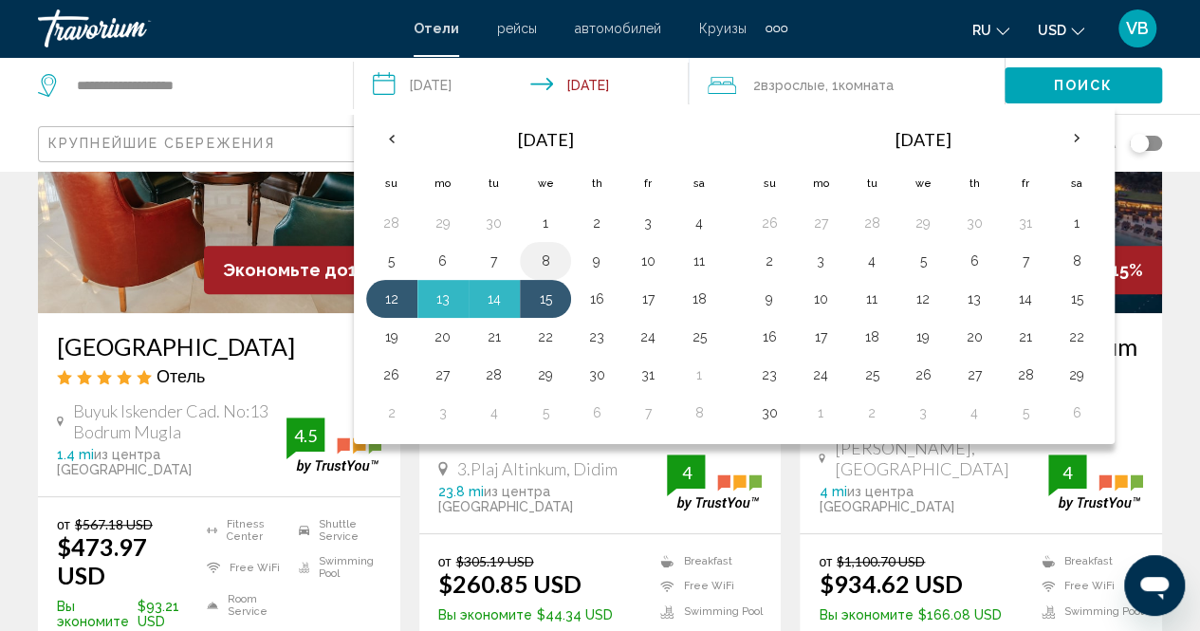
click at [536, 255] on button "8" at bounding box center [545, 261] width 30 height 27
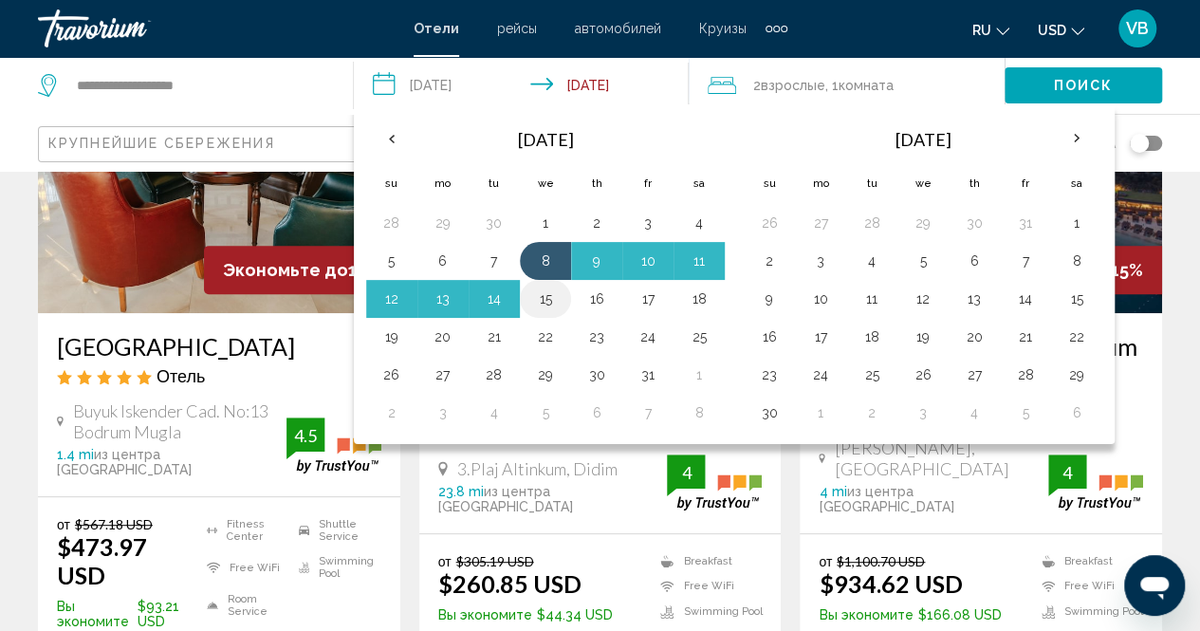
click at [537, 303] on button "15" at bounding box center [545, 299] width 30 height 27
type input "**********"
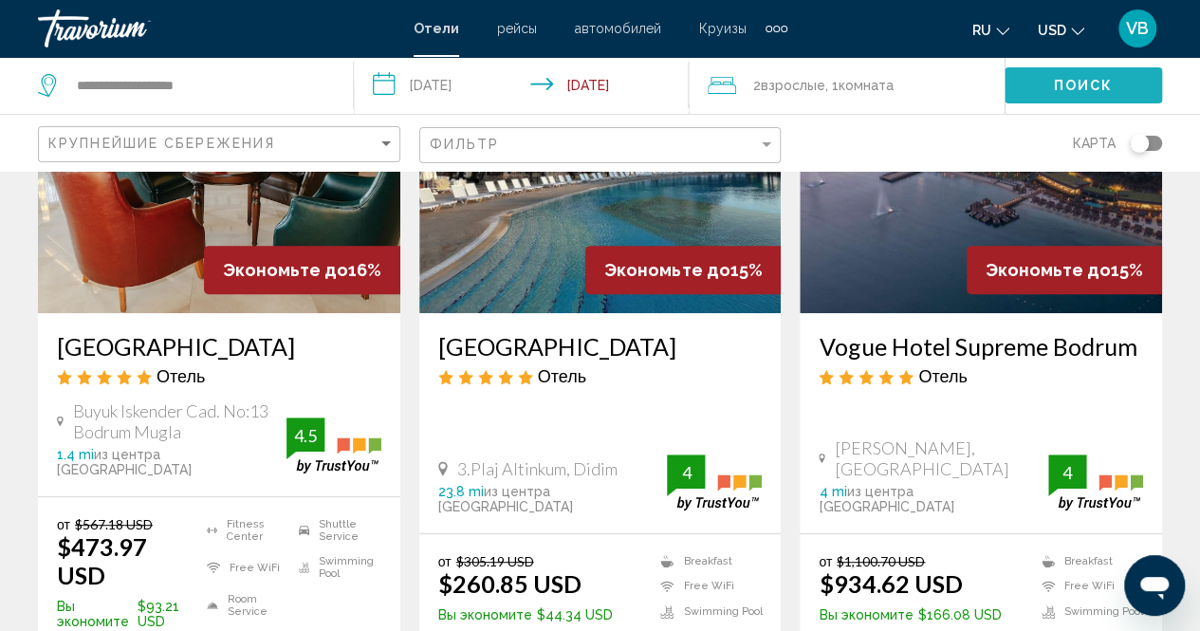
click at [1066, 80] on span "Поиск" at bounding box center [1084, 86] width 60 height 15
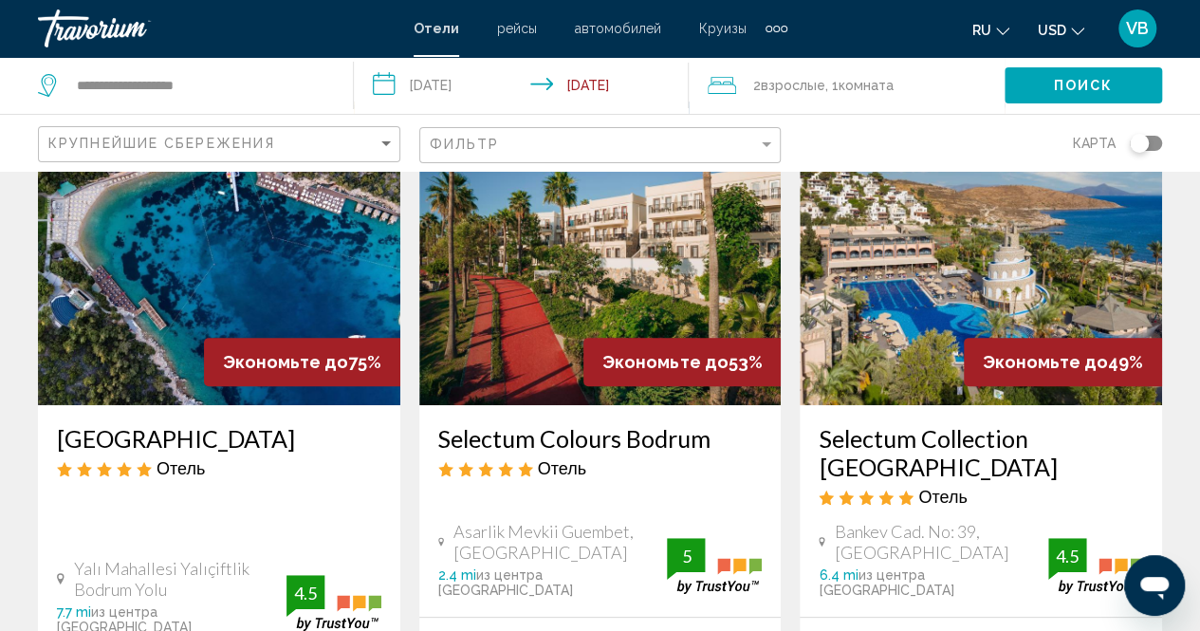
scroll to position [114, 0]
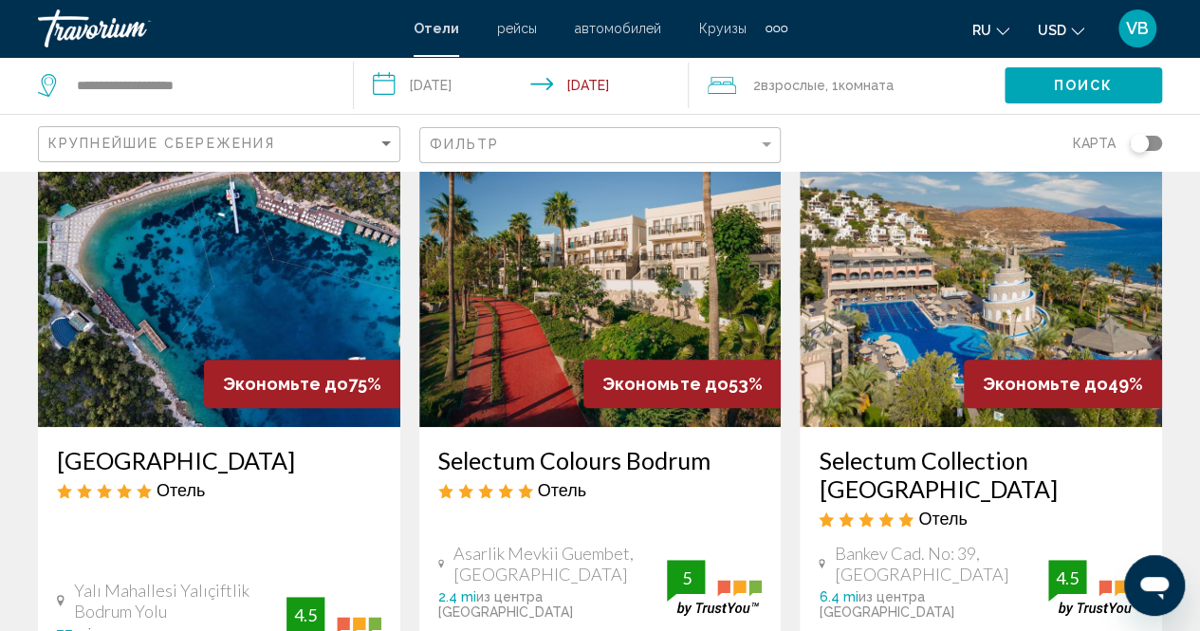
click at [466, 89] on input "**********" at bounding box center [525, 88] width 343 height 63
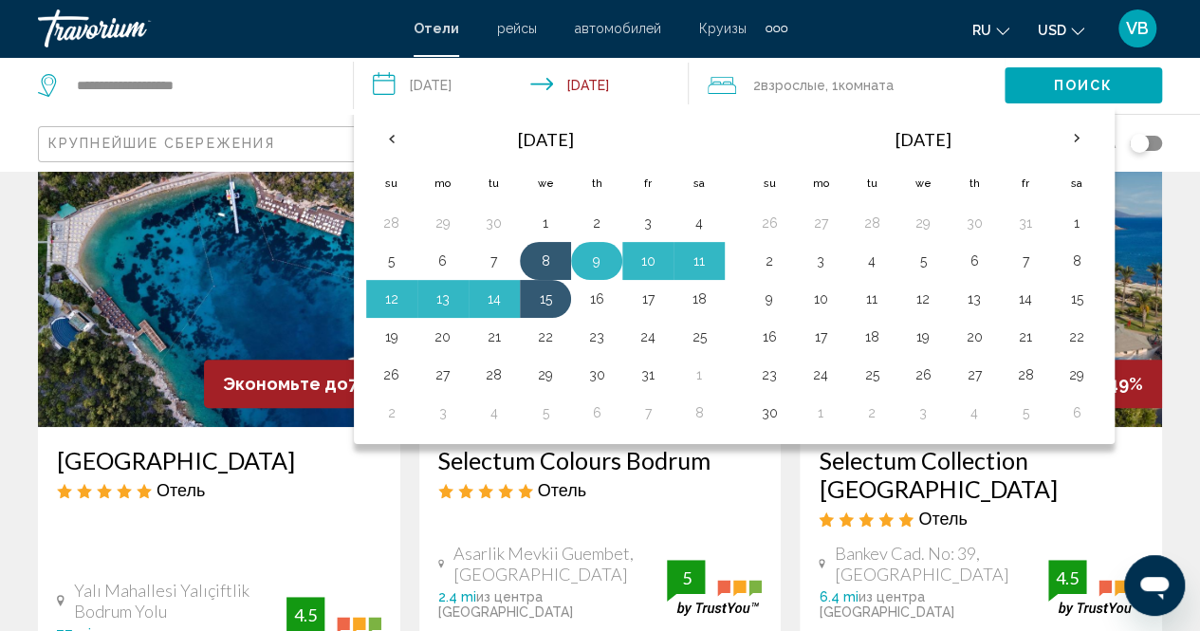
click at [602, 251] on button "9" at bounding box center [597, 261] width 30 height 27
click at [545, 302] on button "15" at bounding box center [545, 299] width 30 height 27
type input "**********"
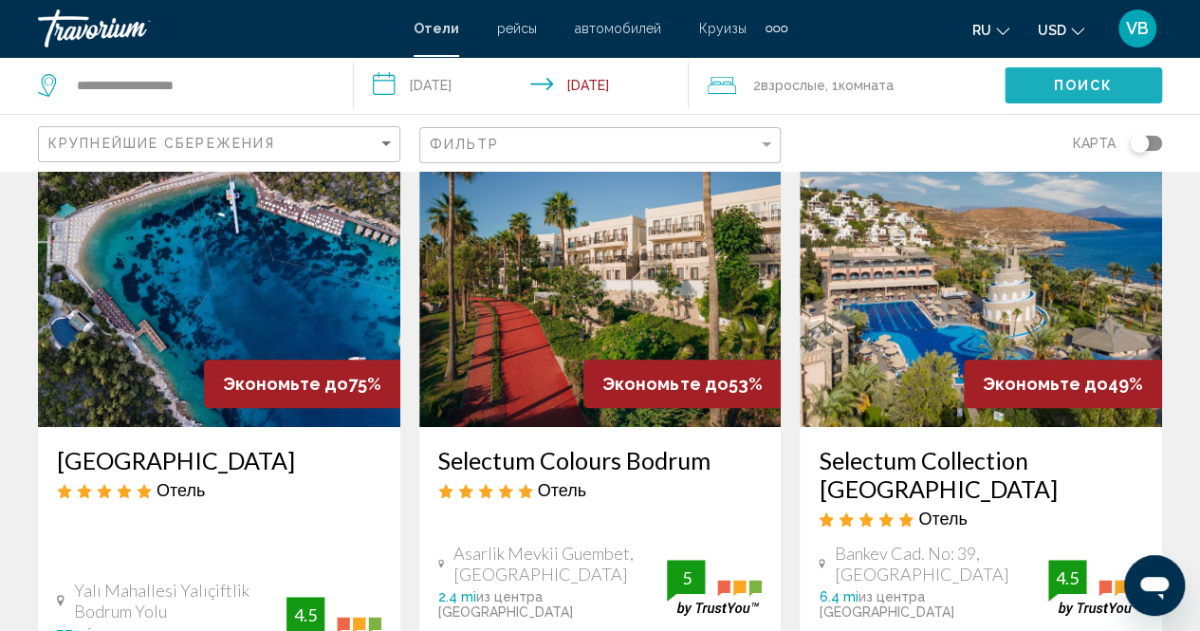
click at [1028, 94] on button "Поиск" at bounding box center [1084, 84] width 158 height 35
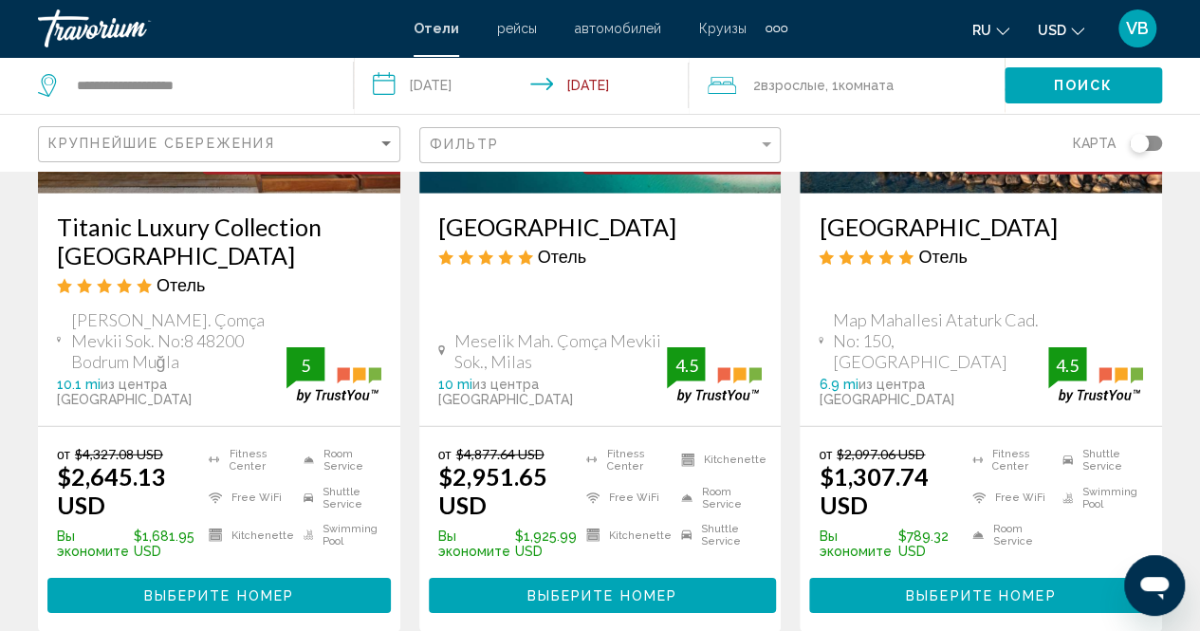
scroll to position [2619, 0]
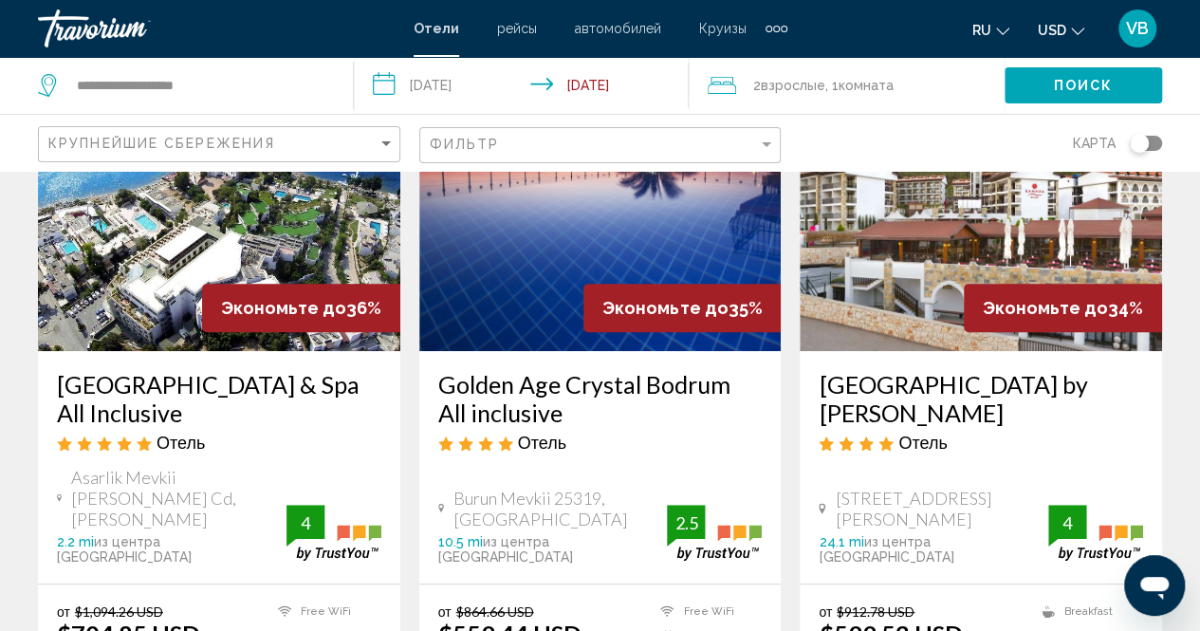
scroll to position [228, 0]
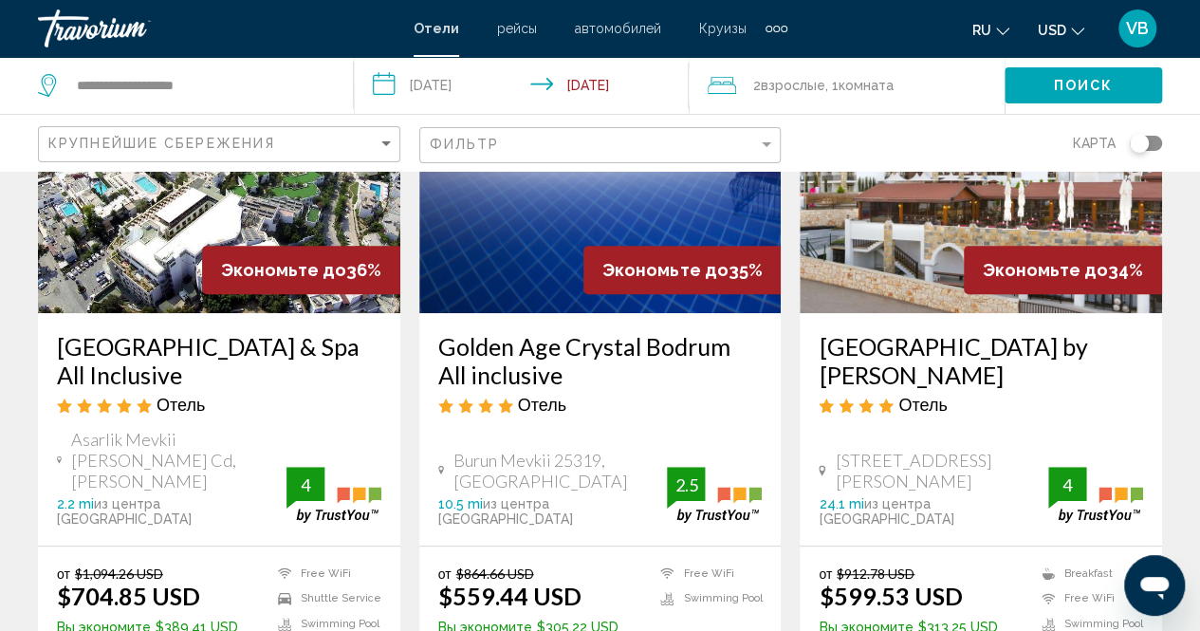
click at [1152, 621] on div "от $912.78 USD $599.53 USD Вы экономите $313.25 USD Breakfast Free WiFi Swimmin…" at bounding box center [981, 631] width 362 height 168
click at [932, 126] on div "карта" at bounding box center [981, 143] width 362 height 56
click at [63, 346] on h3 "[GEOGRAPHIC_DATA] & Spa All Inclusive" at bounding box center [219, 360] width 324 height 57
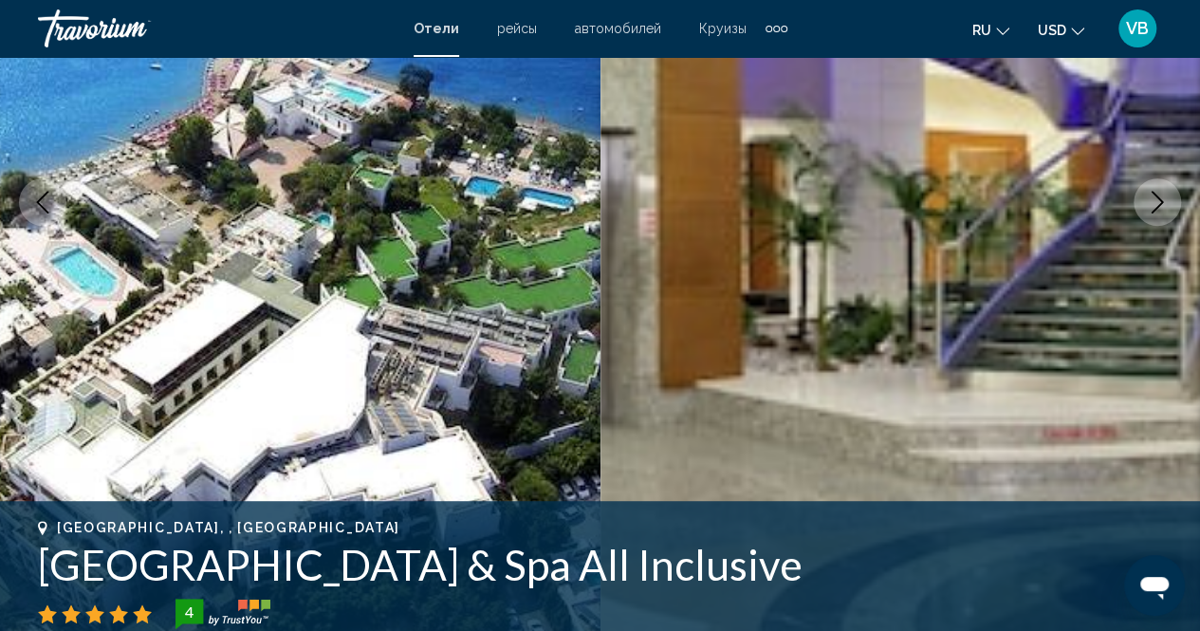
scroll to position [343, 0]
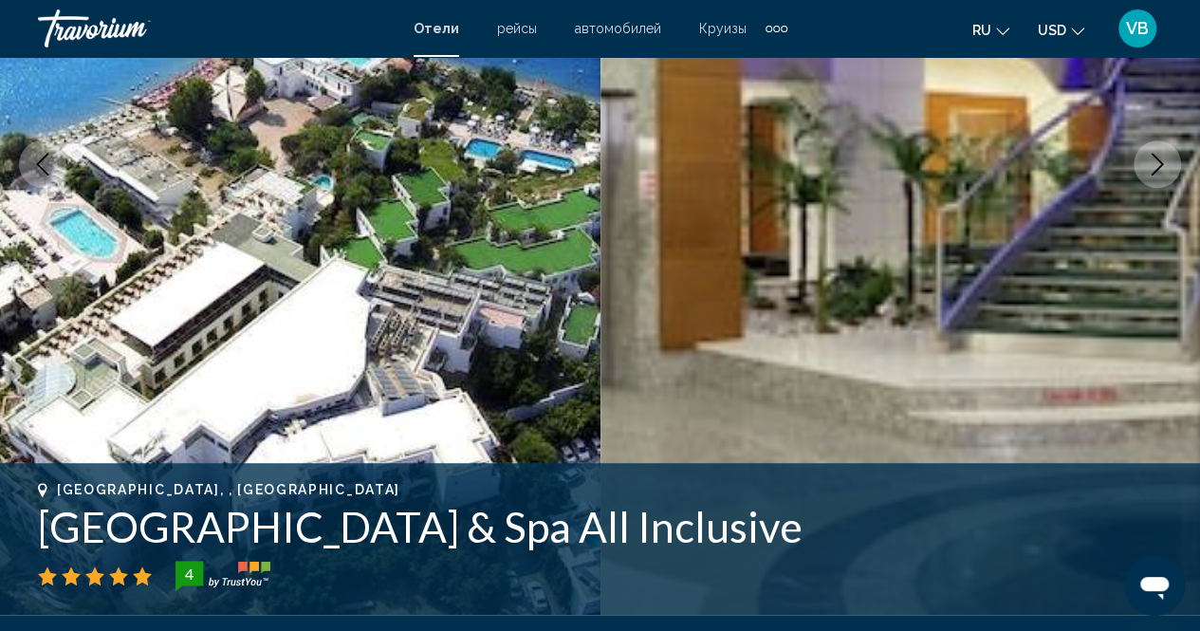
click at [47, 521] on h1 "[GEOGRAPHIC_DATA] & Spa All Inclusive" at bounding box center [600, 526] width 1124 height 49
drag, startPoint x: 30, startPoint y: 527, endPoint x: 879, endPoint y: 530, distance: 848.2
click at [879, 530] on div "[GEOGRAPHIC_DATA], , [GEOGRAPHIC_DATA] [GEOGRAPHIC_DATA] & Spa All Inclusive 4 …" at bounding box center [600, 539] width 1200 height 114
copy h1 "[GEOGRAPHIC_DATA] & Spa All Inclusive"
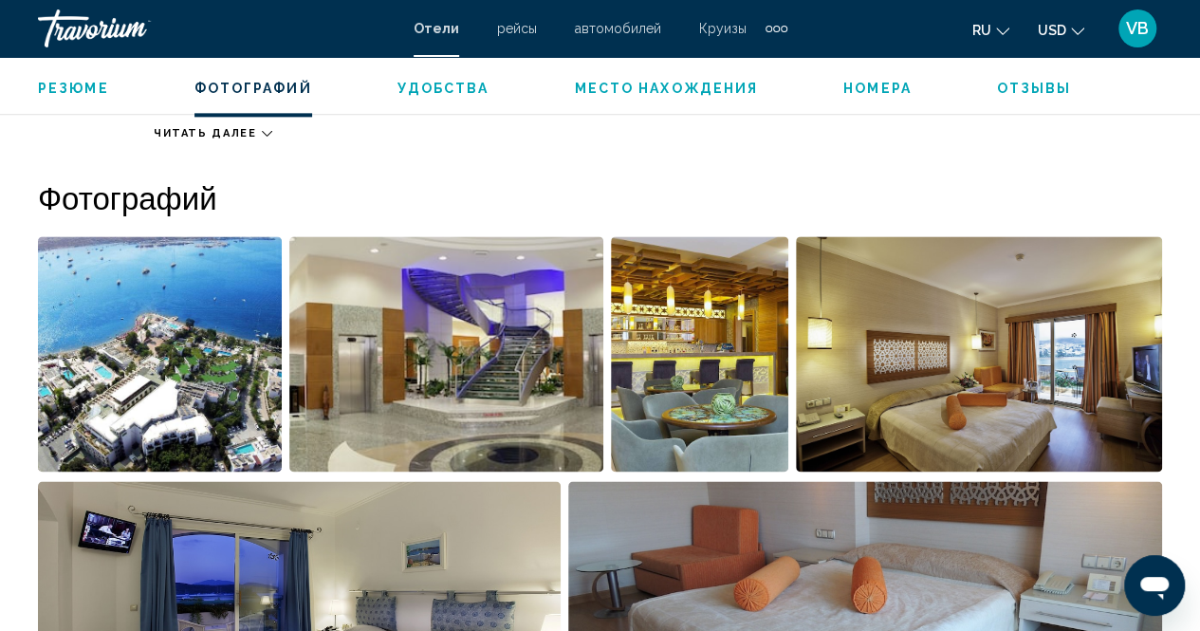
scroll to position [1178, 0]
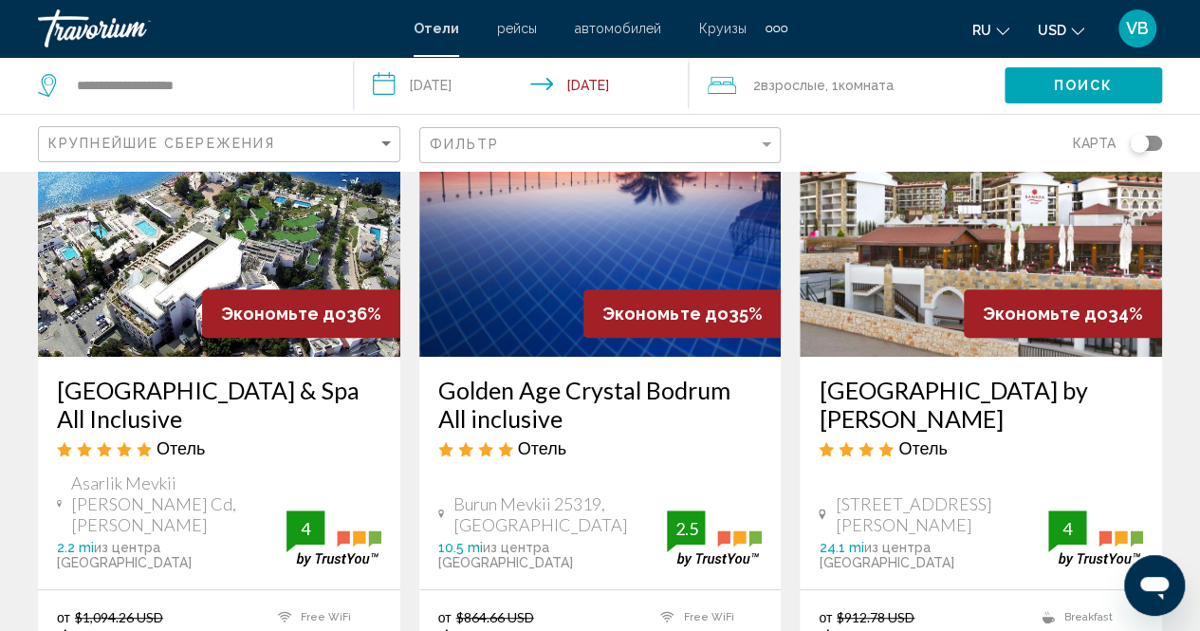
scroll to position [304, 0]
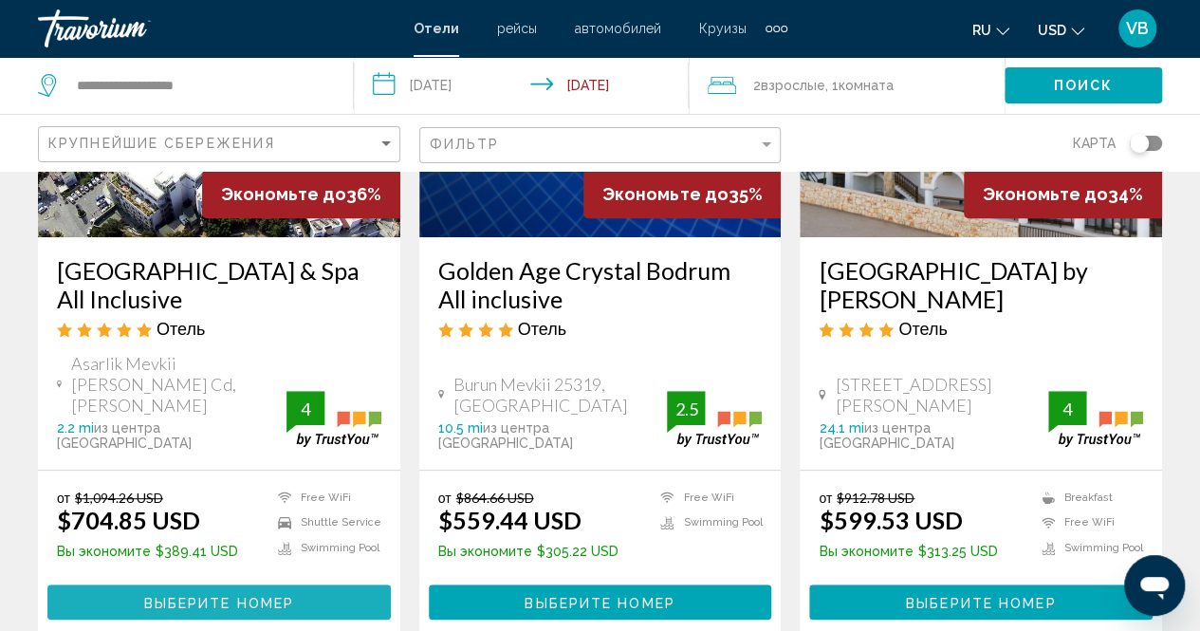
click at [172, 595] on span "Выберите номер" at bounding box center [219, 602] width 150 height 15
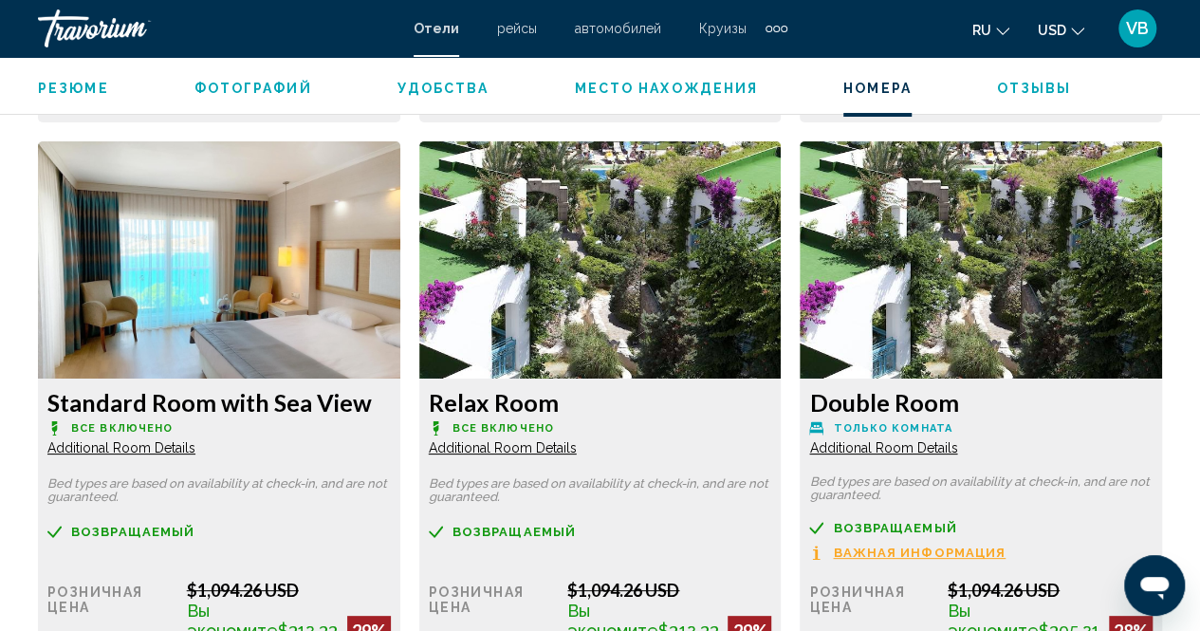
scroll to position [3566, 0]
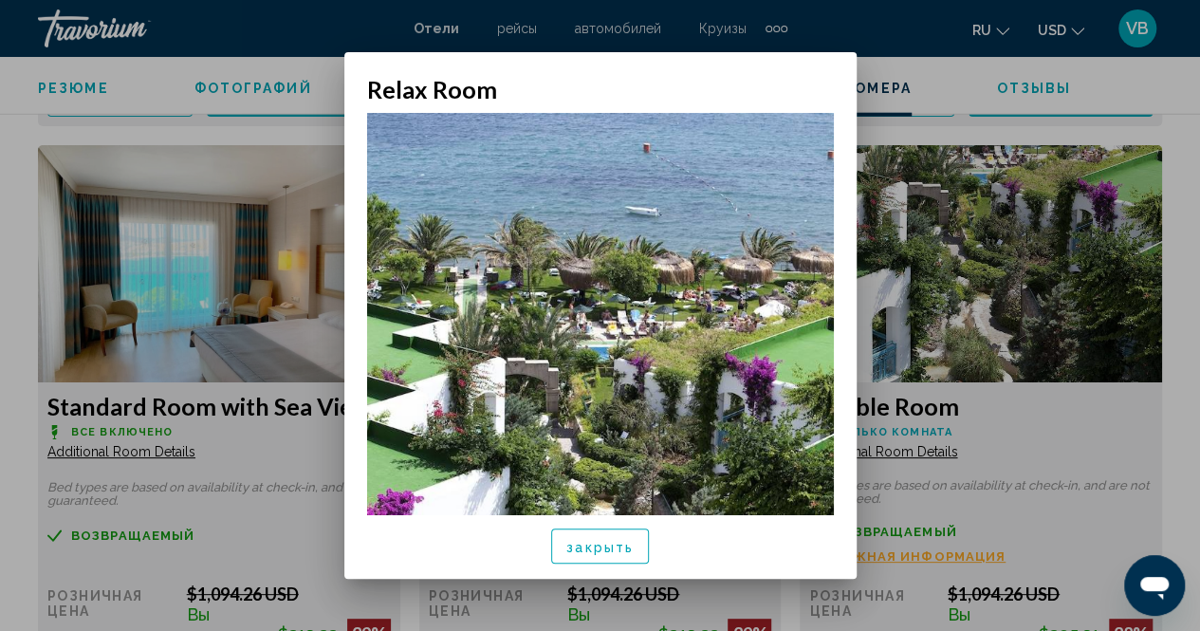
click at [934, 56] on div at bounding box center [600, 315] width 1200 height 631
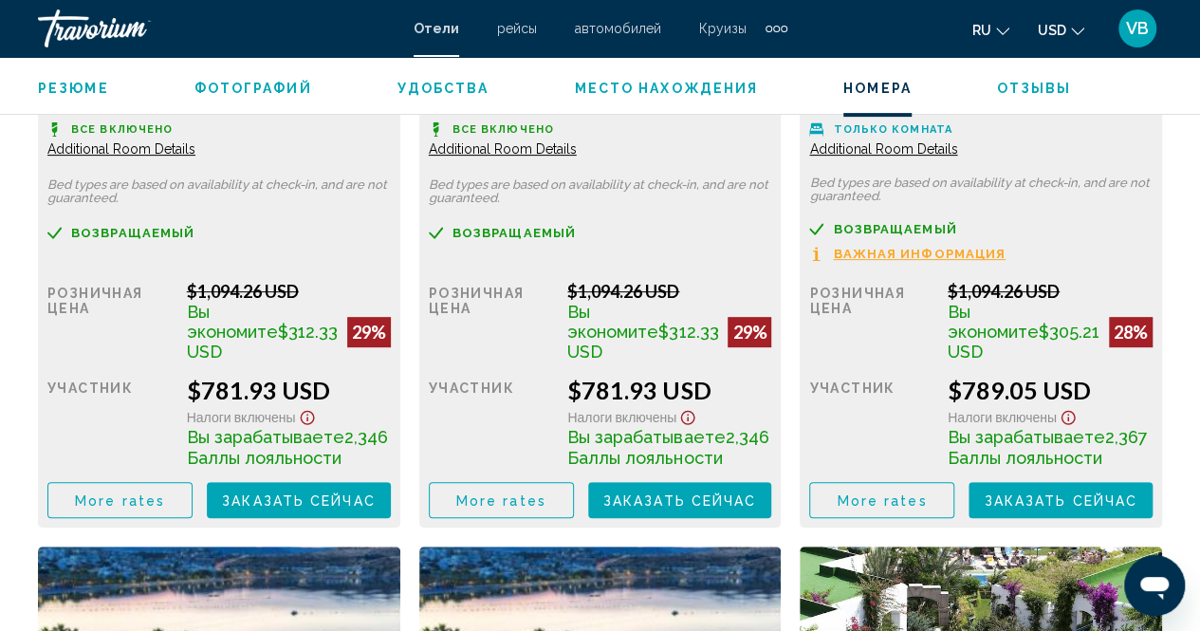
scroll to position [3869, 0]
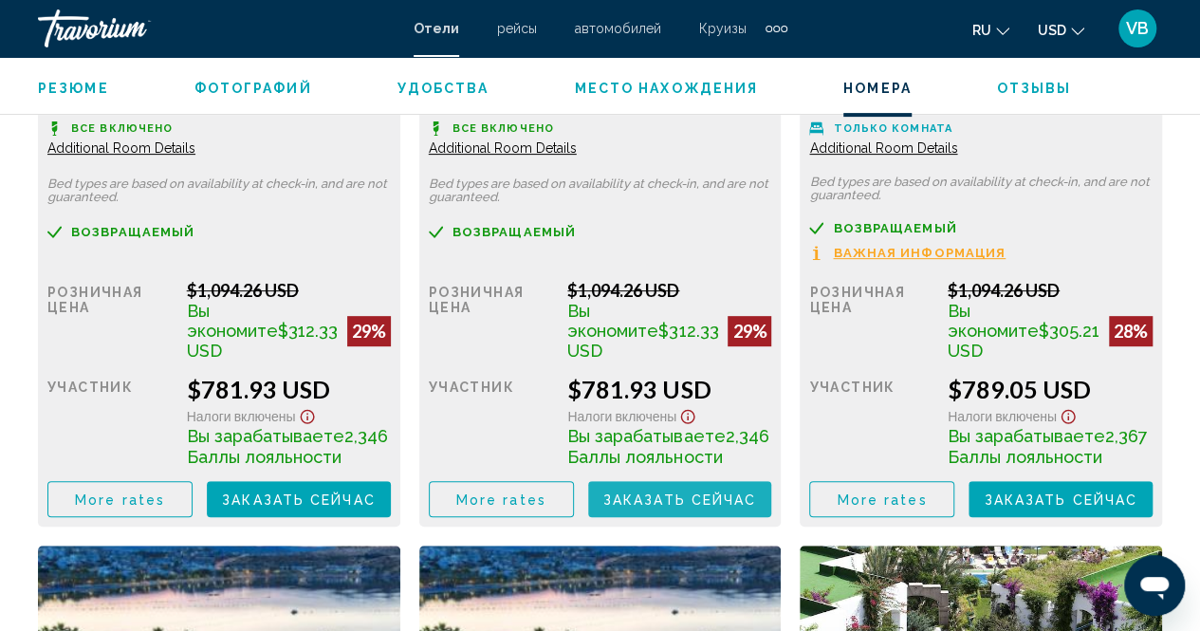
click at [665, 508] on span "Заказать сейчас" at bounding box center [680, 499] width 154 height 15
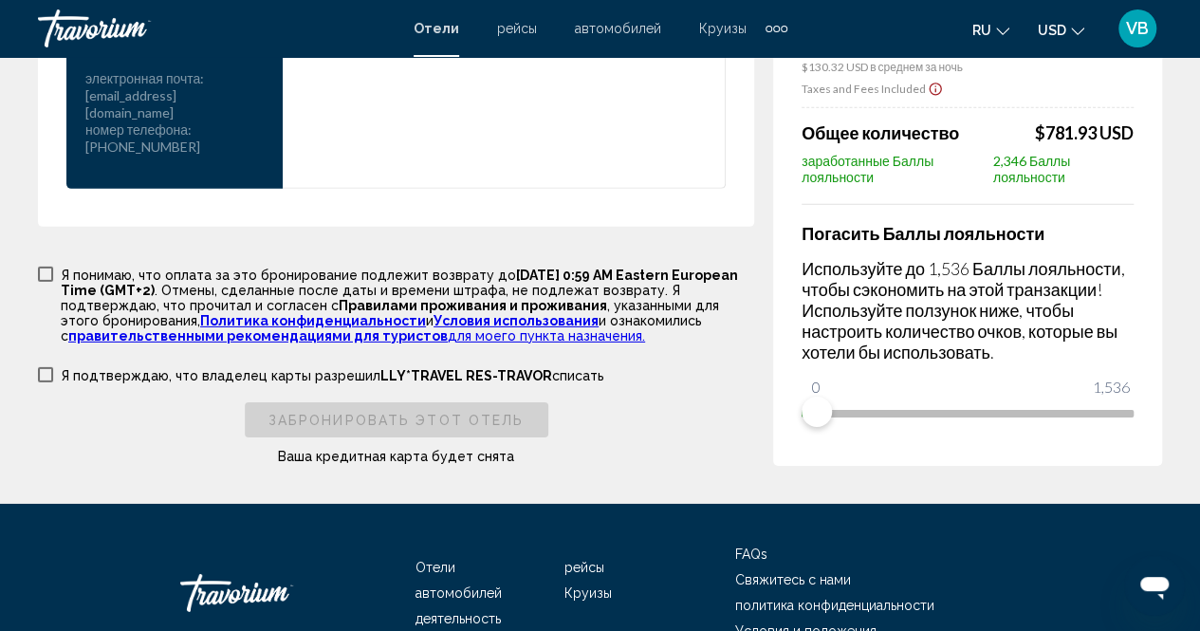
scroll to position [2884, 0]
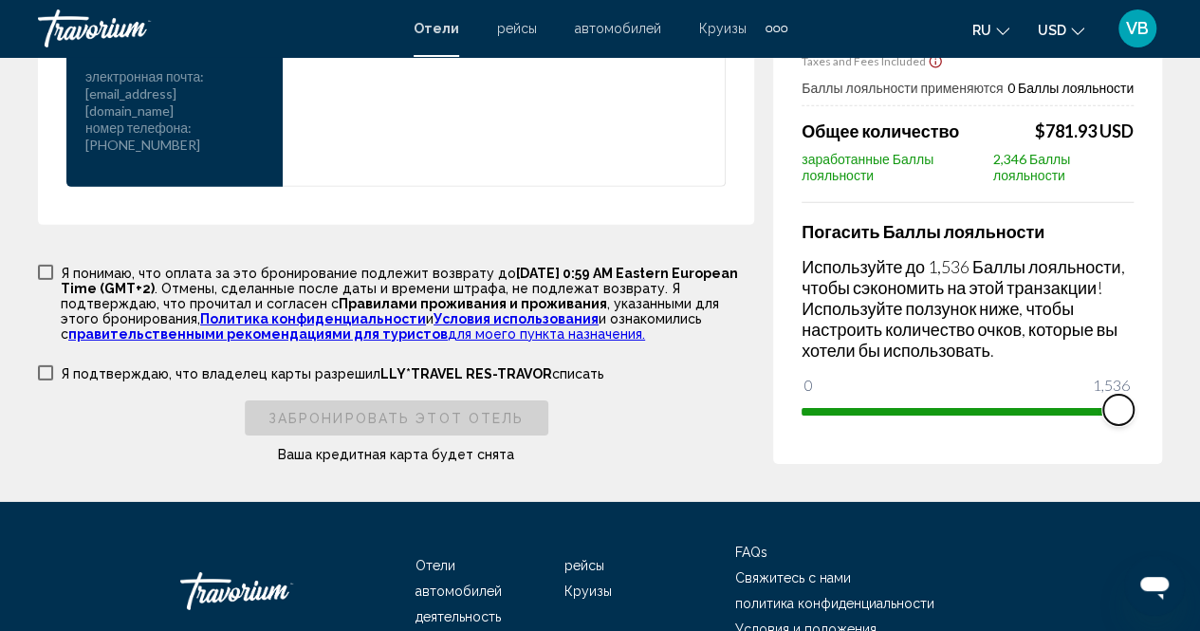
drag, startPoint x: 812, startPoint y: 382, endPoint x: 1157, endPoint y: 424, distance: 346.9
click at [1157, 424] on div "Сводка цен [GEOGRAPHIC_DATA] & Spa All Inclusive [DATE] - [DATE] - 6 ночь ночи …" at bounding box center [967, 123] width 389 height 681
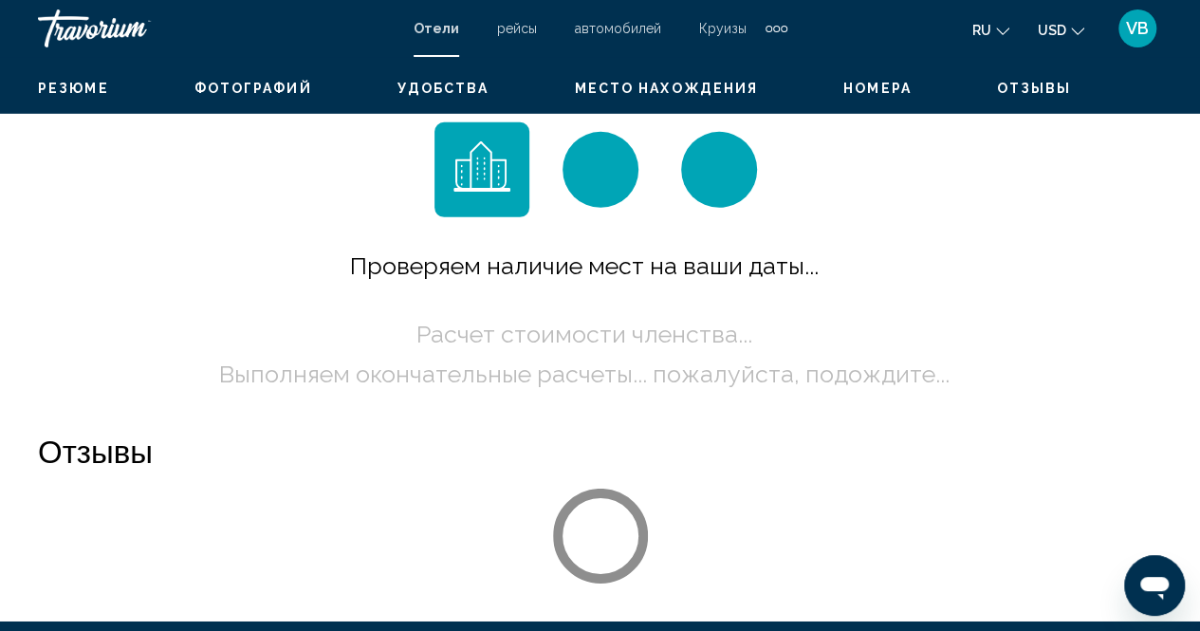
scroll to position [192, 0]
